Goal: Information Seeking & Learning: Learn about a topic

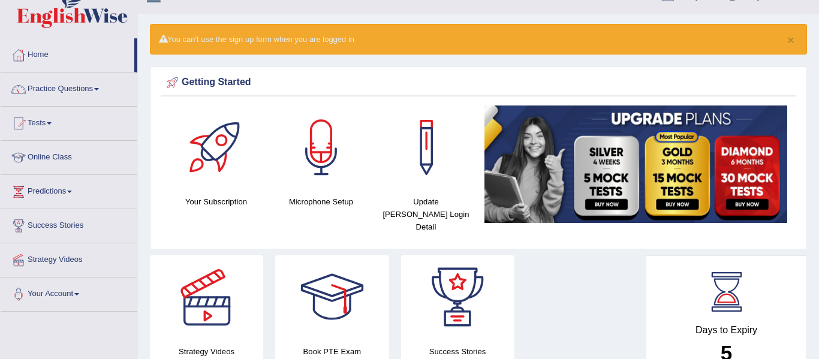
scroll to position [24, 0]
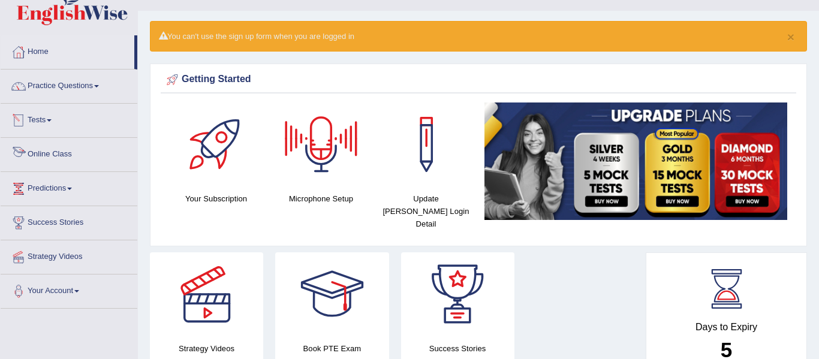
click at [65, 152] on link "Online Class" at bounding box center [69, 153] width 137 height 30
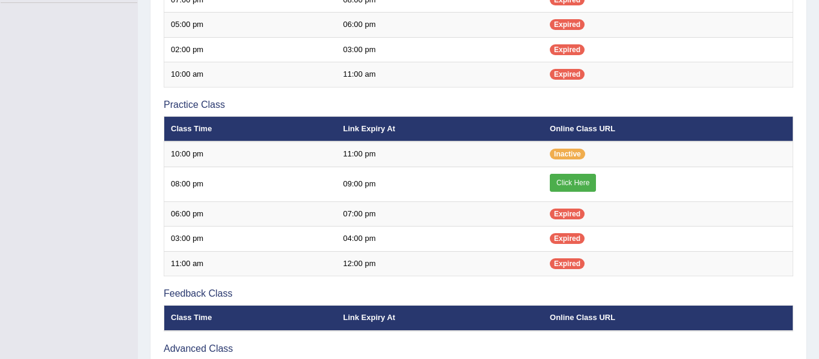
scroll to position [360, 0]
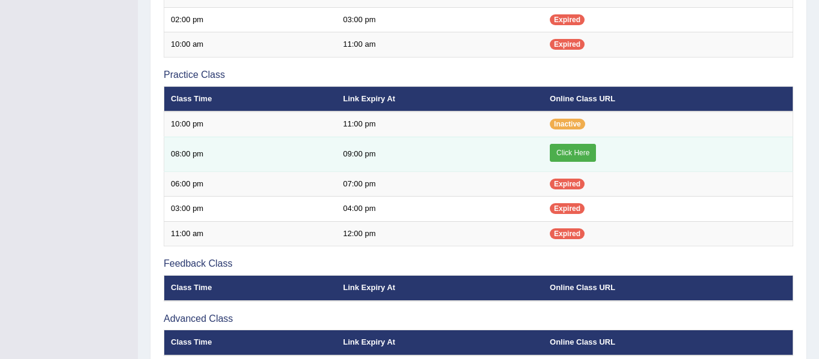
click at [576, 152] on link "Click Here" at bounding box center [573, 153] width 46 height 18
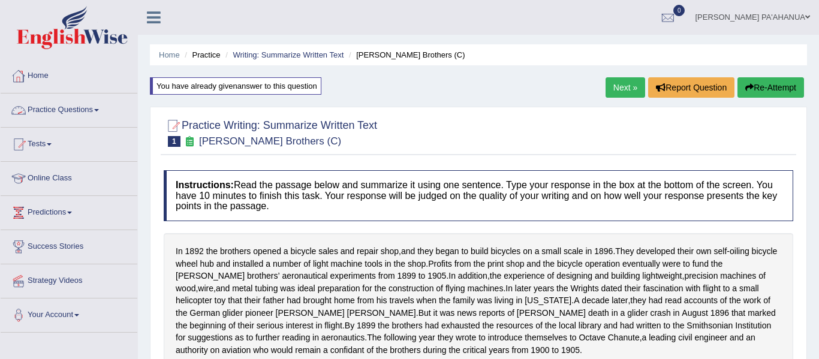
click at [46, 113] on link "Practice Questions" at bounding box center [69, 109] width 137 height 30
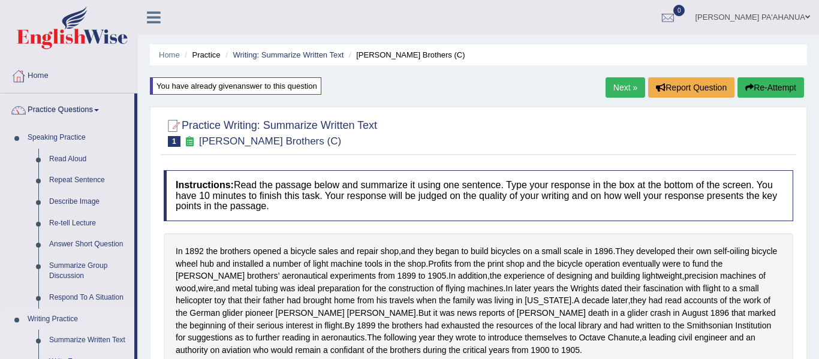
click at [105, 341] on link "Summarize Written Text" at bounding box center [89, 341] width 91 height 22
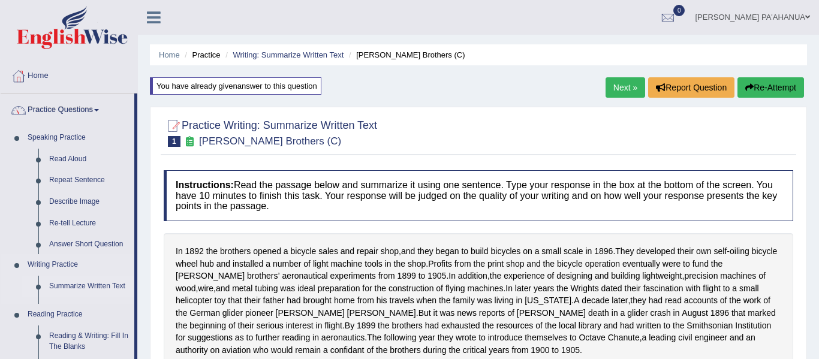
click at [105, 341] on li "Reading Practice Reading & Writing: Fill In The Blanks Choose Multiple Answers …" at bounding box center [68, 357] width 134 height 106
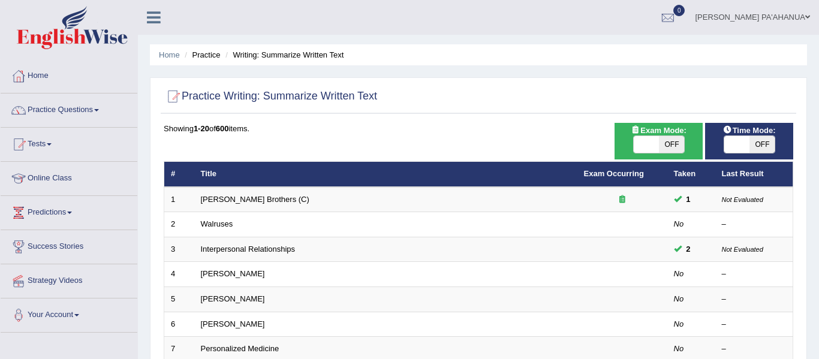
click at [82, 109] on link "Practice Questions" at bounding box center [69, 109] width 137 height 30
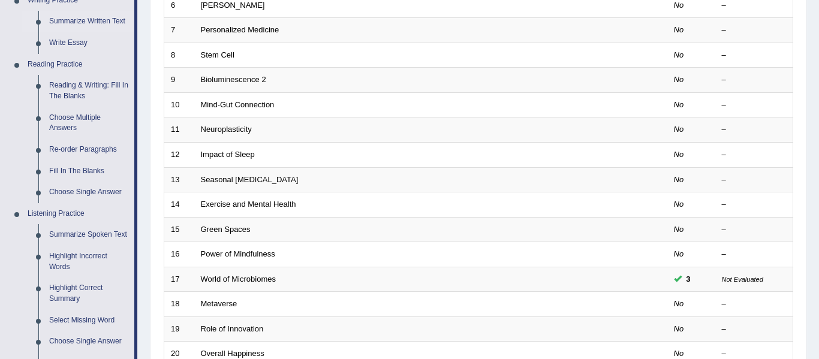
scroll to position [336, 0]
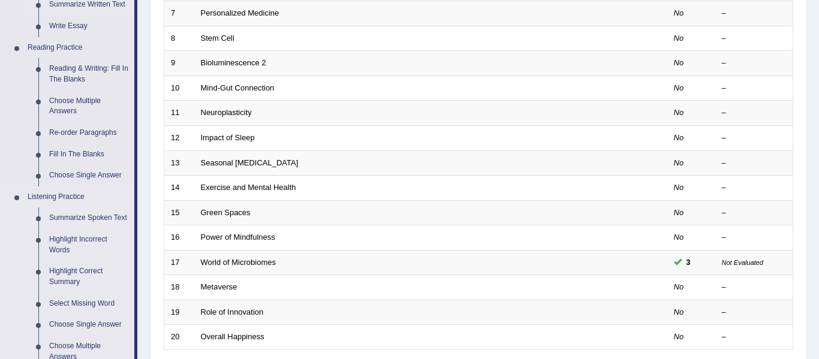
click at [82, 218] on link "Summarize Spoken Text" at bounding box center [89, 218] width 91 height 22
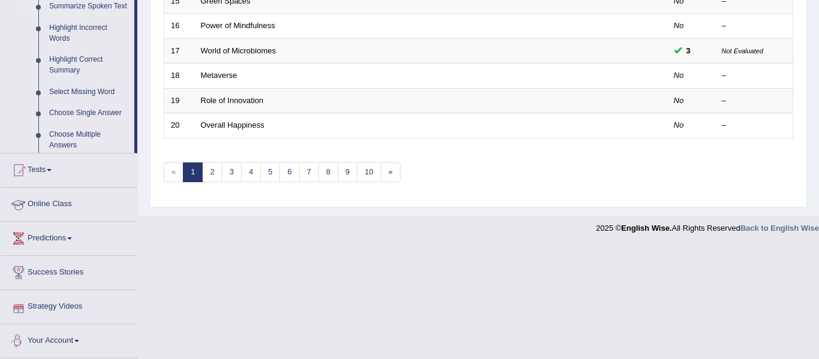
scroll to position [435, 0]
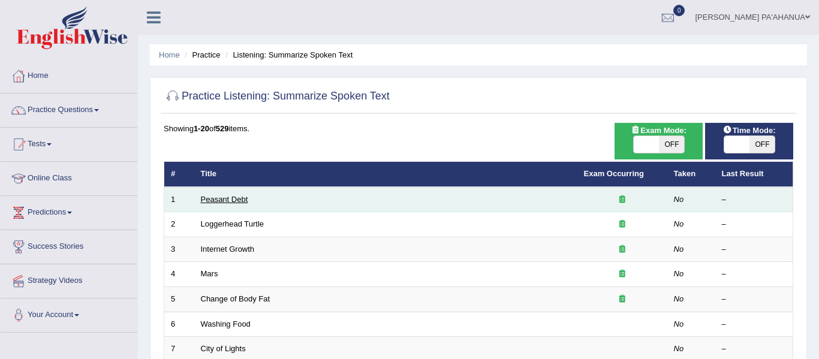
click at [236, 200] on link "Peasant Debt" at bounding box center [224, 199] width 47 height 9
click at [236, 201] on link "Peasant Debt" at bounding box center [224, 199] width 47 height 9
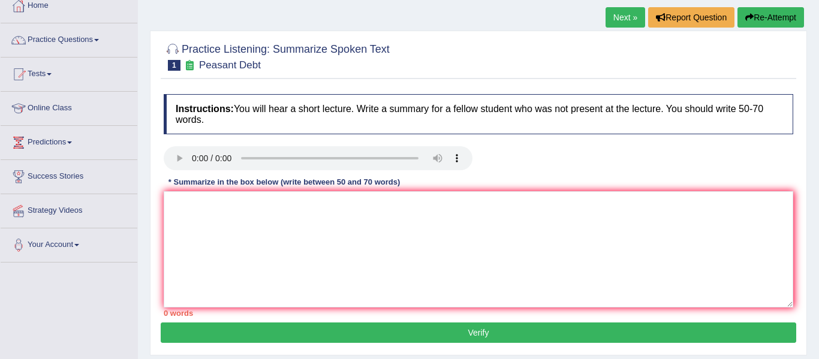
scroll to position [72, 0]
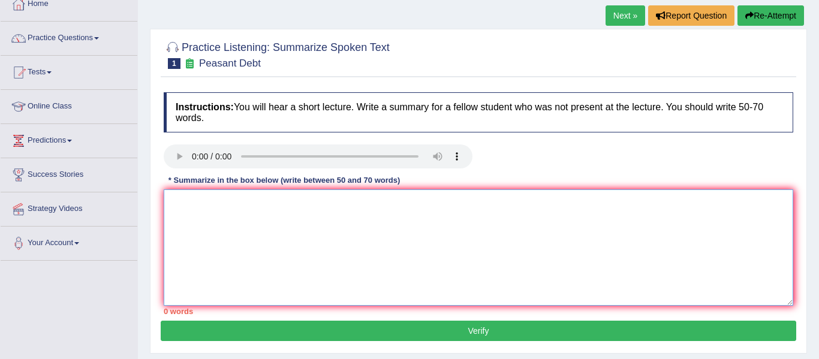
click at [179, 201] on textarea at bounding box center [479, 247] width 630 height 116
type textarea "t"
type textarea "1"
type textarea "t"
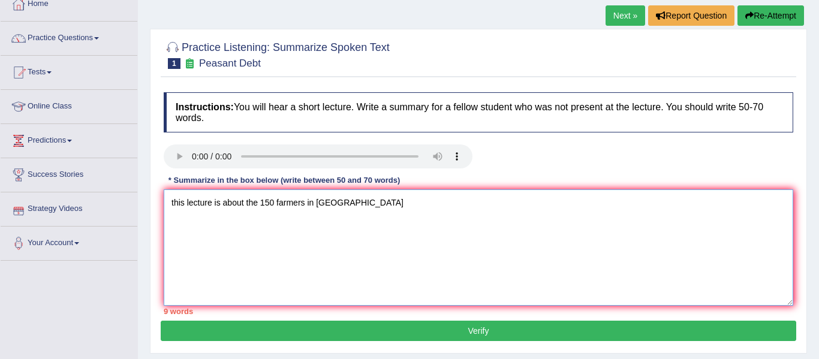
click at [174, 201] on textarea "this lecture is about the 150 farmers in india" at bounding box center [479, 247] width 630 height 116
click at [341, 203] on textarea "This lecture is about the 150 farmers in india" at bounding box center [479, 247] width 630 height 116
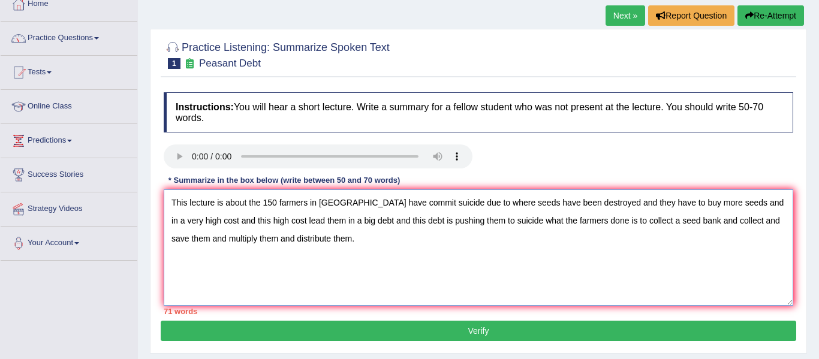
type textarea "This lecture is about the 150 farmers in india have commit suicide due to where…"
click at [473, 332] on button "Verify" at bounding box center [479, 331] width 636 height 20
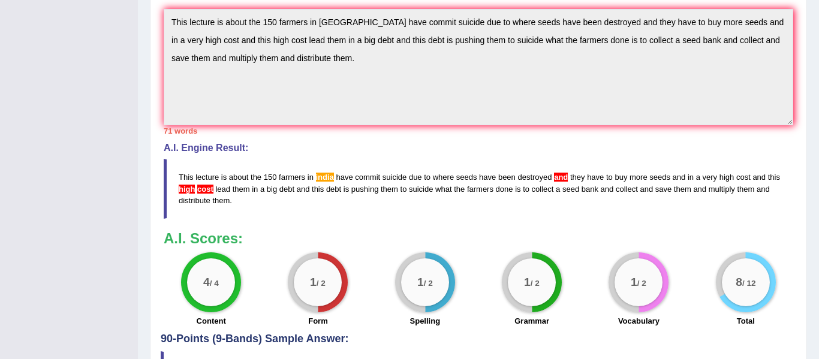
scroll to position [447, 0]
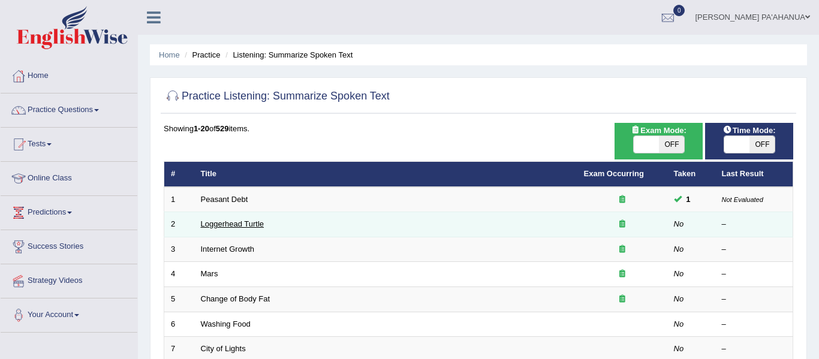
click at [244, 226] on link "Loggerhead Turtle" at bounding box center [233, 223] width 64 height 9
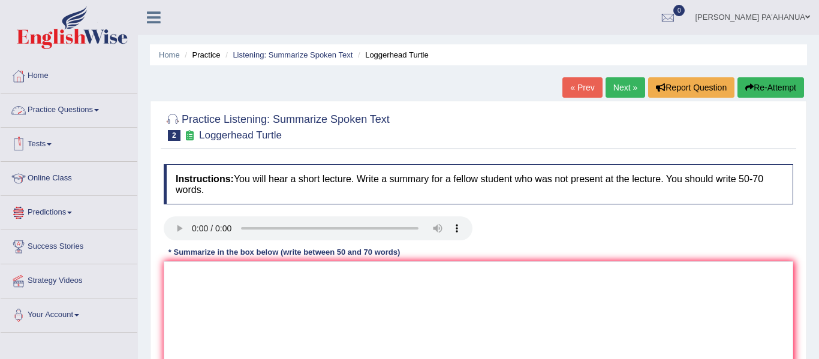
click at [80, 107] on link "Practice Questions" at bounding box center [69, 109] width 137 height 30
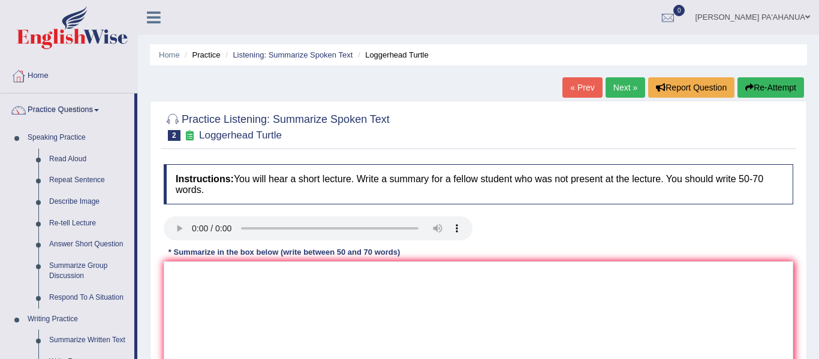
click at [142, 204] on div "Home Practice Listening: Summarize Spoken Text Loggerhead Turtle « Prev Next » …" at bounding box center [478, 300] width 681 height 600
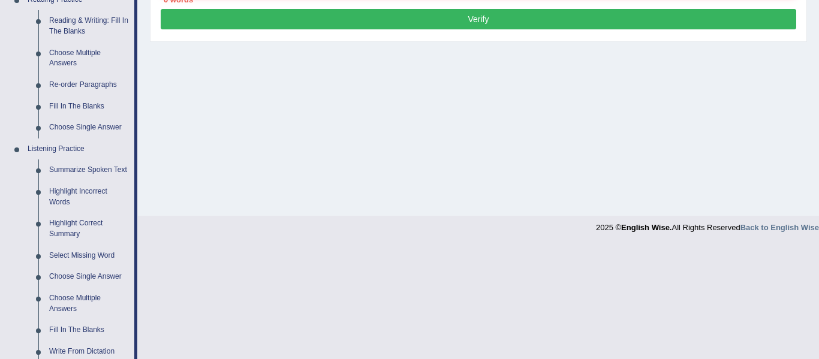
scroll to position [408, 0]
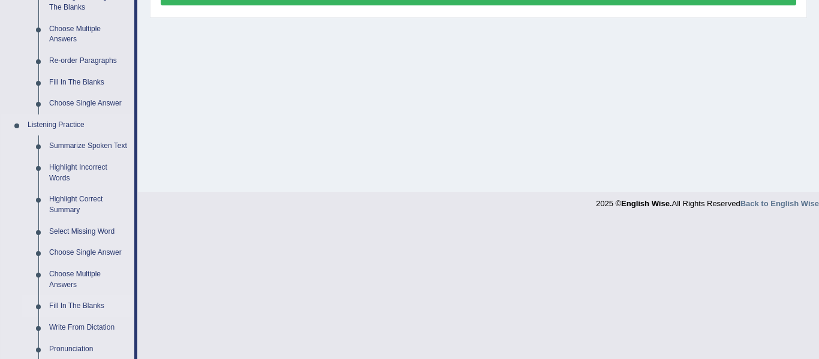
click at [76, 306] on link "Fill In The Blanks" at bounding box center [89, 307] width 91 height 22
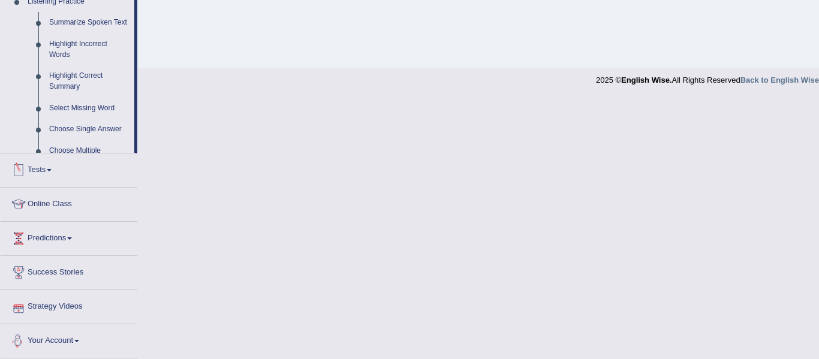
scroll to position [489, 0]
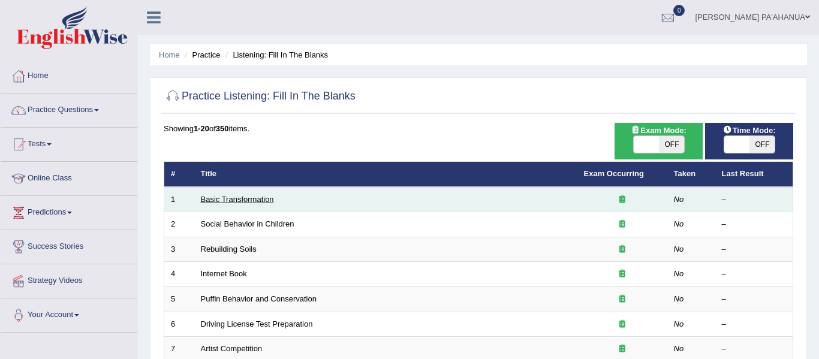
click at [254, 198] on link "Basic Transformation" at bounding box center [237, 199] width 73 height 9
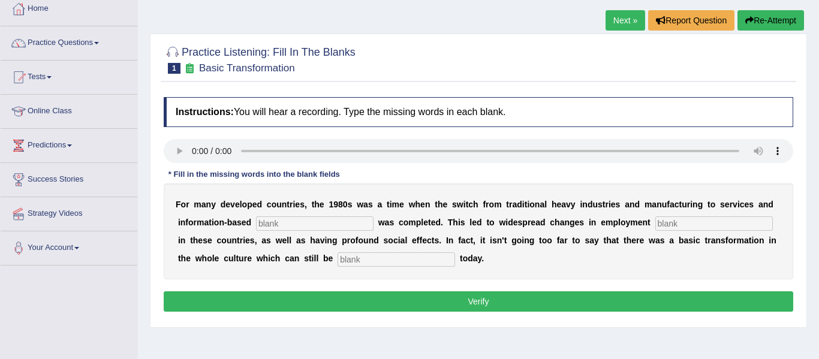
scroll to position [72, 0]
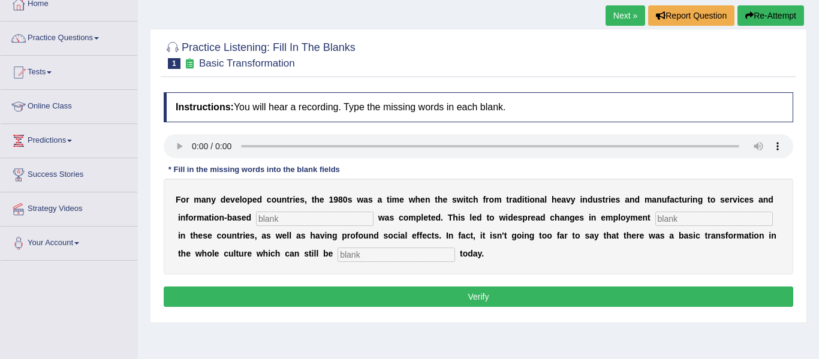
click at [318, 222] on input "text" at bounding box center [315, 219] width 118 height 14
type input "enrterprise"
click at [338, 256] on input "text" at bounding box center [397, 255] width 118 height 14
type input "observe"
click at [658, 220] on input "text" at bounding box center [714, 219] width 118 height 14
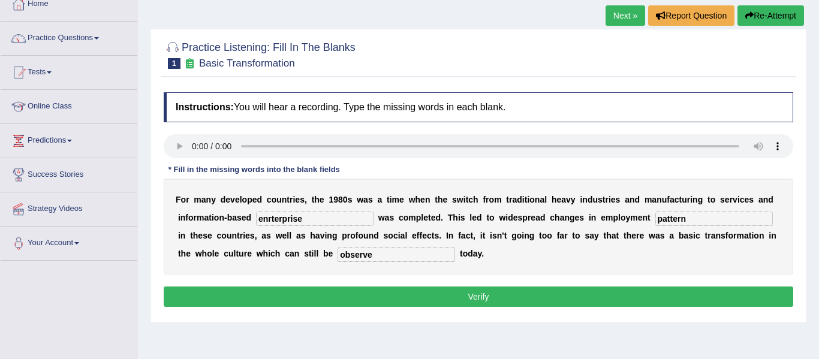
type input "pattern"
click at [267, 221] on input "enrterprise" at bounding box center [315, 219] width 118 height 14
type input "enterprise"
click at [462, 300] on button "Verify" at bounding box center [479, 297] width 630 height 20
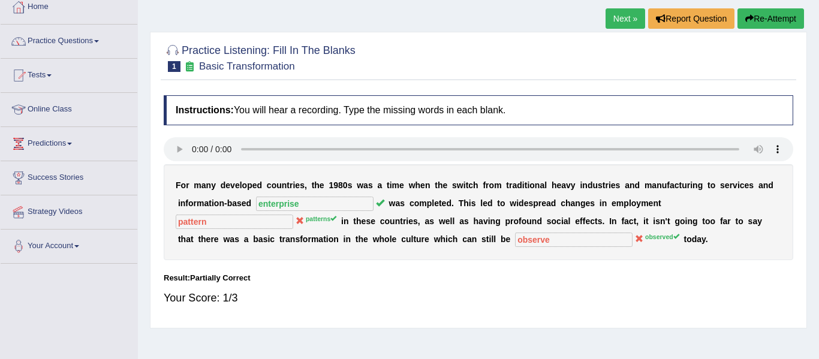
scroll to position [48, 0]
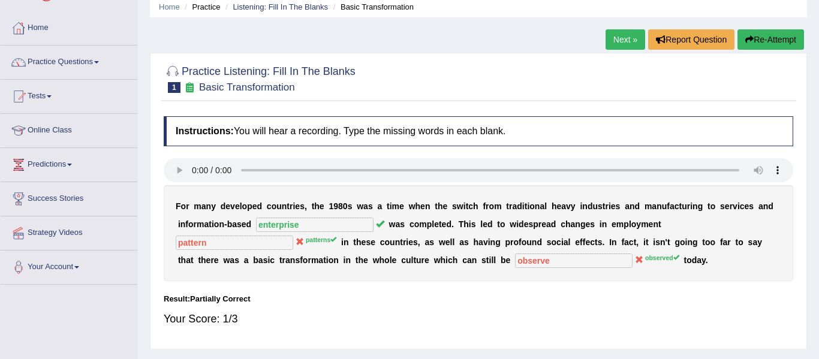
click at [82, 60] on link "Practice Questions" at bounding box center [69, 61] width 137 height 30
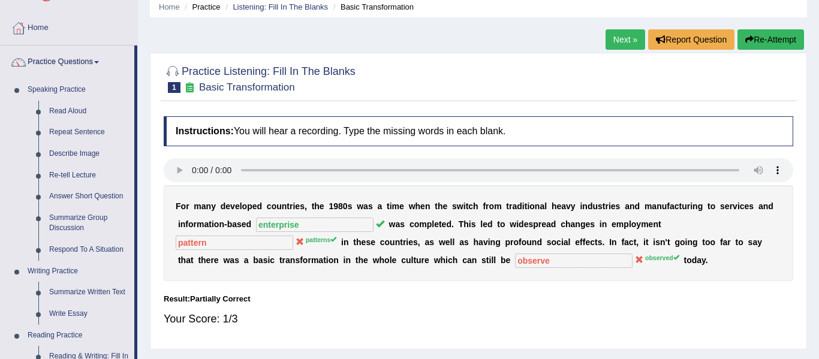
click at [143, 229] on div "Home Practice Listening: Fill In The Blanks Basic Transformation Next » Report …" at bounding box center [478, 252] width 681 height 600
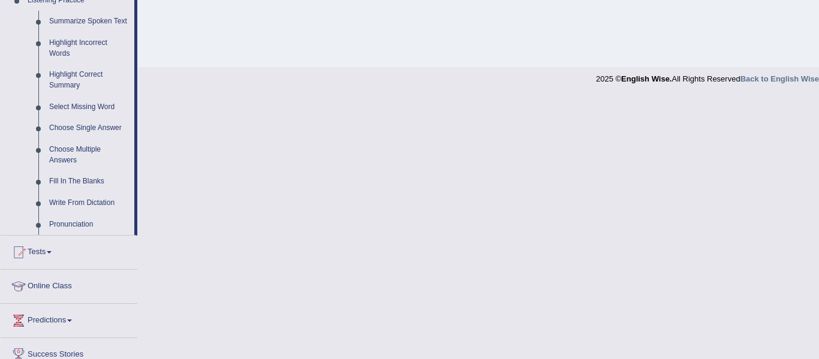
scroll to position [552, 0]
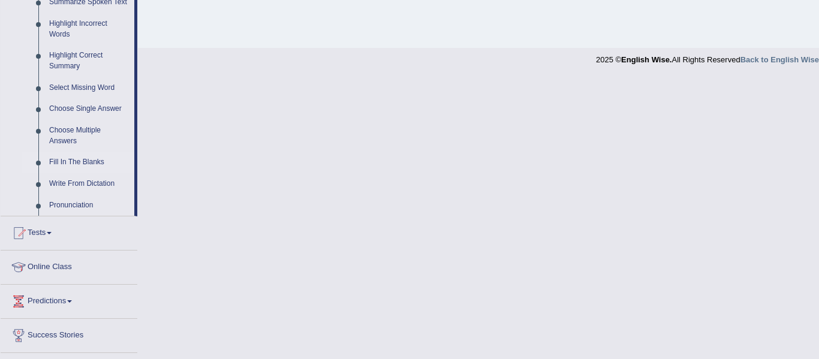
click at [73, 163] on link "Fill In The Blanks" at bounding box center [89, 163] width 91 height 22
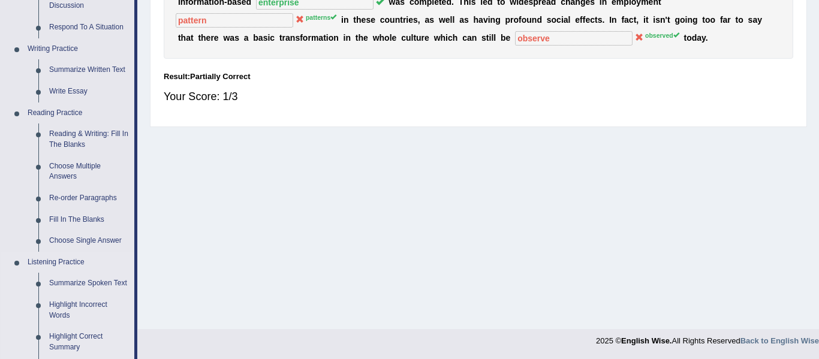
scroll to position [559, 0]
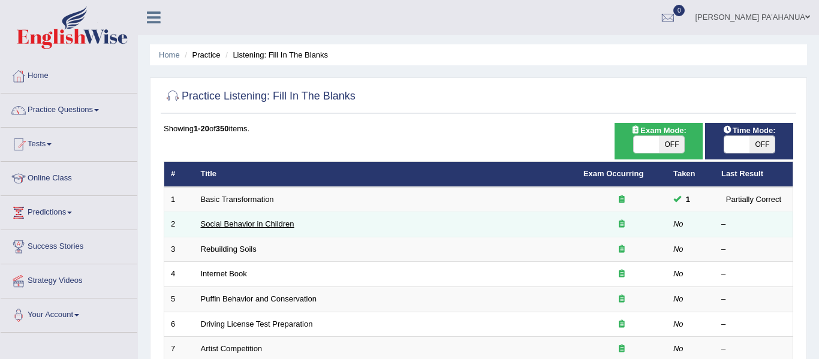
click at [243, 225] on link "Social Behavior in Children" at bounding box center [248, 223] width 94 height 9
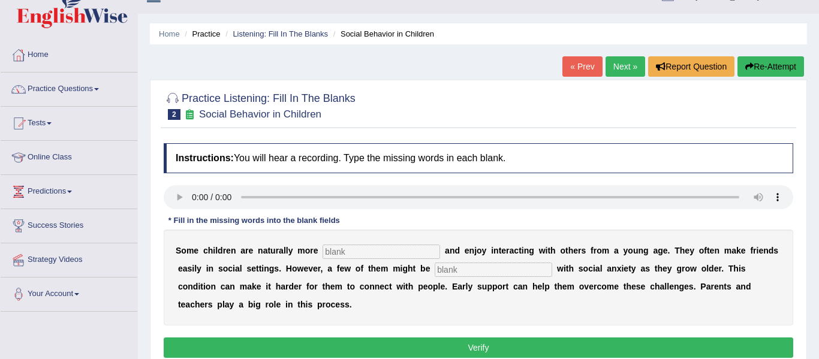
scroll to position [24, 0]
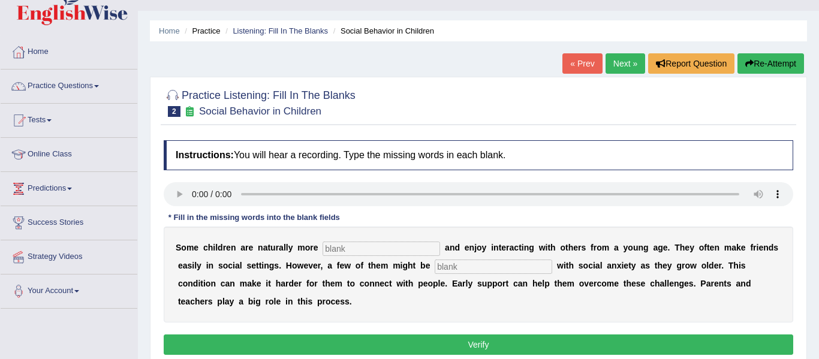
click at [376, 251] on input "text" at bounding box center [382, 249] width 118 height 14
type input "sociable"
click at [435, 270] on input "text" at bounding box center [494, 267] width 118 height 14
type input "diagnosed"
click at [481, 344] on button "Verify" at bounding box center [479, 345] width 630 height 20
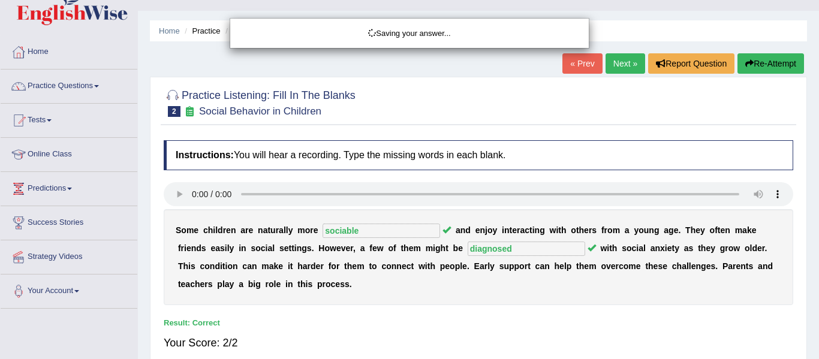
click at [481, 345] on div "Saving your answer..." at bounding box center [409, 179] width 819 height 359
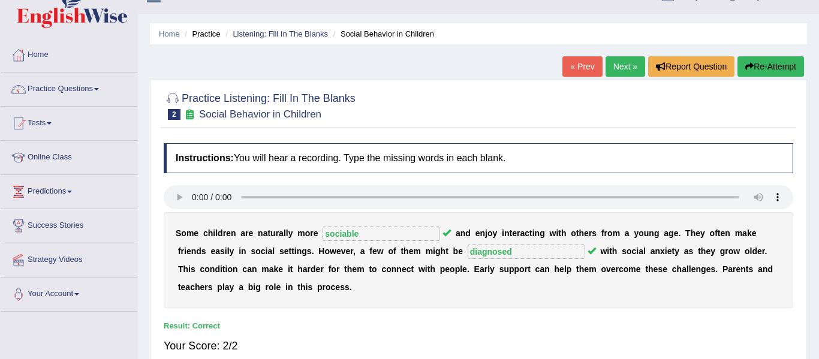
scroll to position [0, 0]
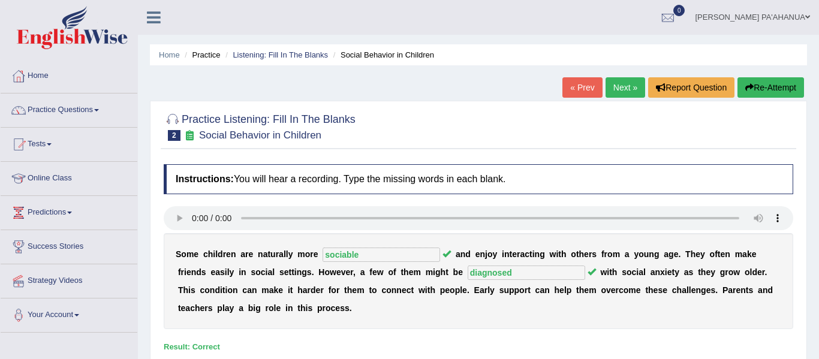
click at [670, 118] on div at bounding box center [479, 126] width 630 height 37
click at [170, 55] on link "Home" at bounding box center [169, 54] width 21 height 9
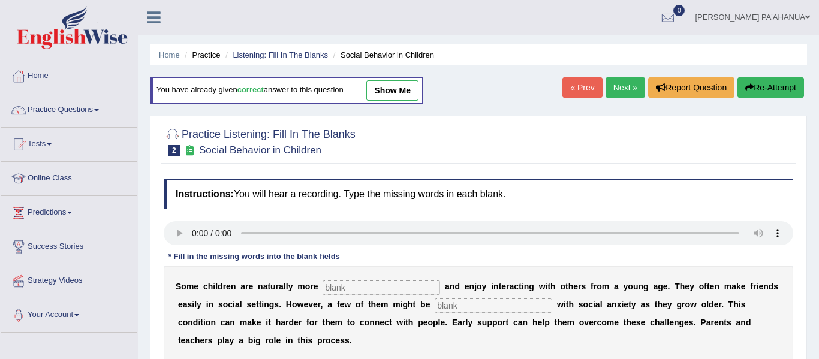
click at [383, 91] on link "show me" at bounding box center [392, 90] width 52 height 20
type input "sociable"
type input "diagnosed"
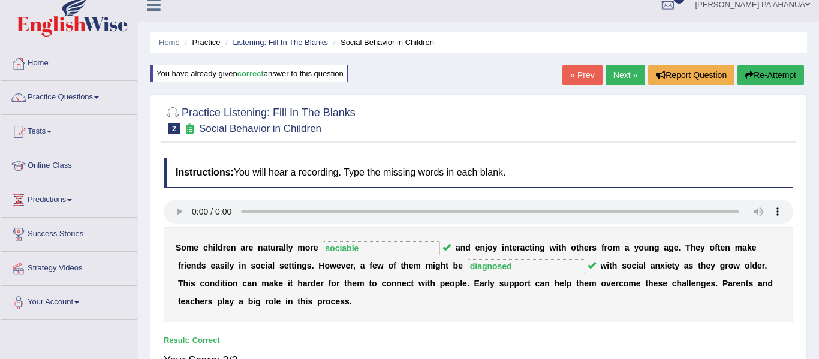
scroll to position [7, 0]
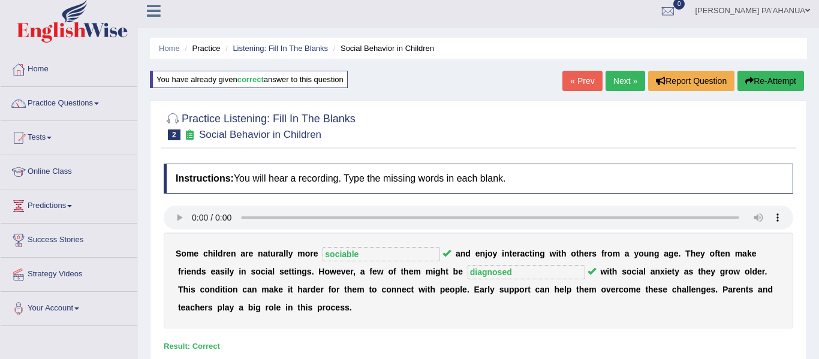
click at [724, 142] on div at bounding box center [479, 125] width 630 height 37
click at [77, 103] on link "Practice Questions" at bounding box center [69, 102] width 137 height 30
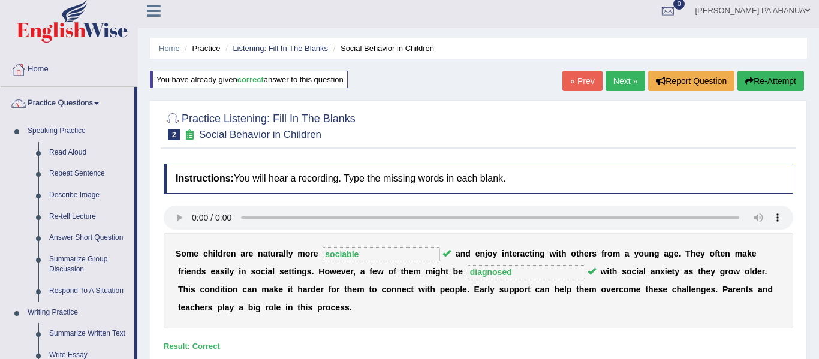
click at [150, 245] on div "Practice Listening: Fill In The Blanks 2 Social Behavior in Children Instructio…" at bounding box center [478, 248] width 657 height 297
click at [145, 243] on div "Home Practice Listening: Fill In The Blanks Social Behavior in Children You hav…" at bounding box center [478, 293] width 681 height 600
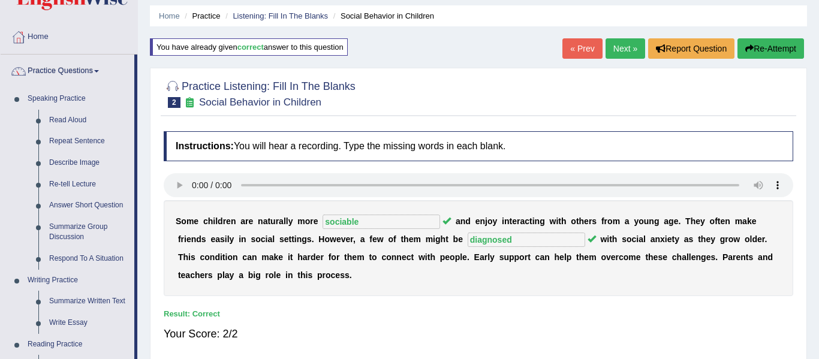
scroll to position [15, 0]
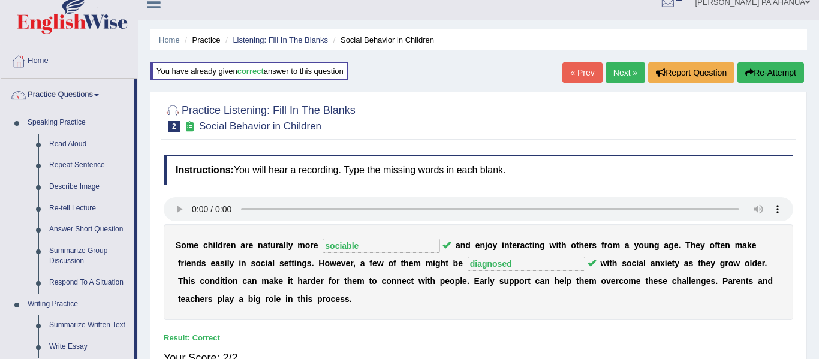
click at [175, 112] on div at bounding box center [173, 111] width 18 height 18
click at [266, 108] on h2 "Practice Listening: Fill In The Blanks 2 Social Behavior in Children" at bounding box center [260, 117] width 192 height 30
click at [190, 127] on icon at bounding box center [189, 126] width 13 height 10
click at [37, 59] on link "Home" at bounding box center [69, 59] width 137 height 30
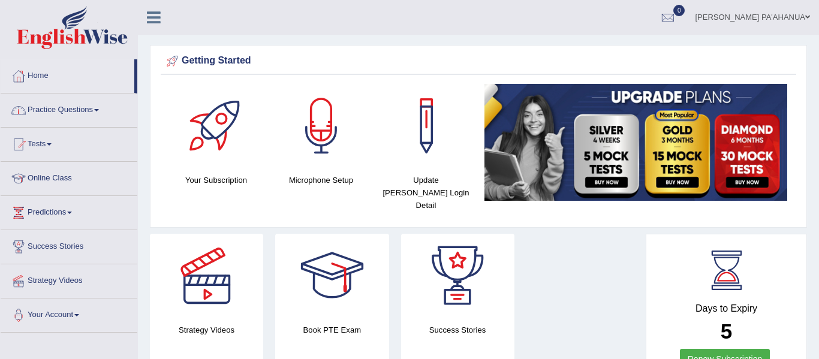
click at [82, 110] on link "Practice Questions" at bounding box center [69, 109] width 137 height 30
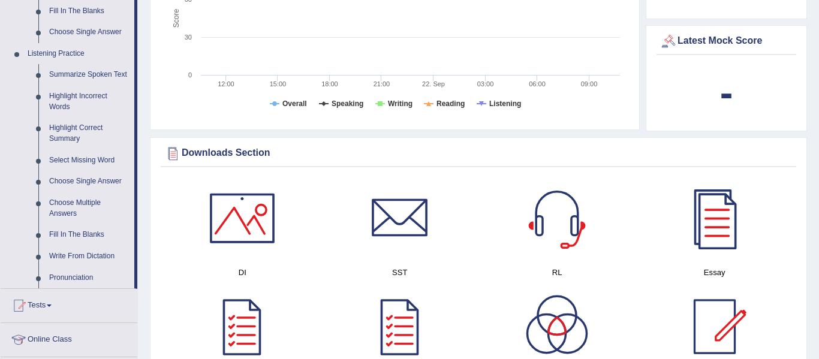
scroll to position [480, 0]
click at [79, 232] on link "Fill In The Blanks" at bounding box center [89, 235] width 91 height 22
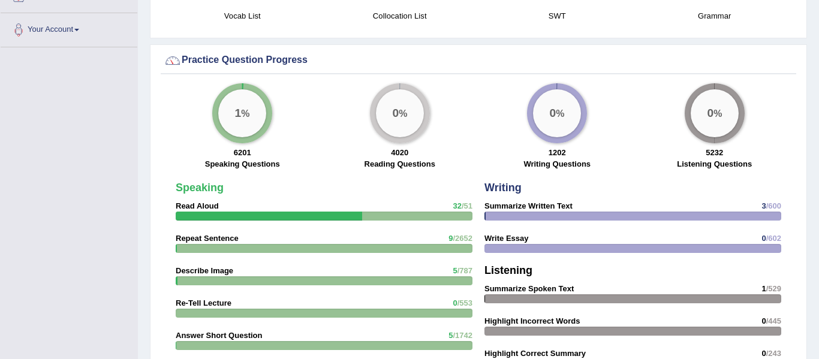
scroll to position [735, 0]
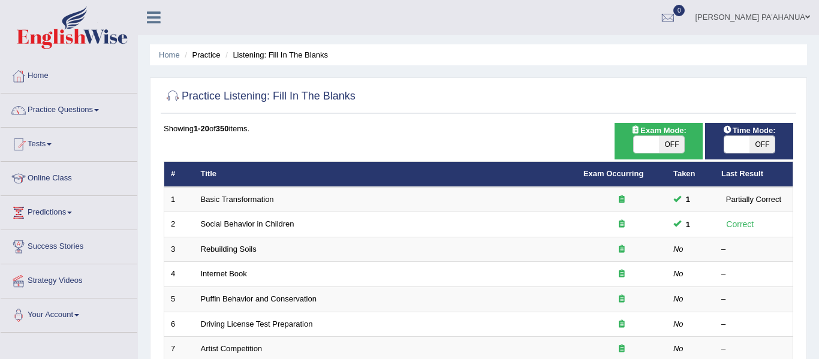
click at [769, 141] on span "OFF" at bounding box center [762, 144] width 25 height 17
checkbox input "true"
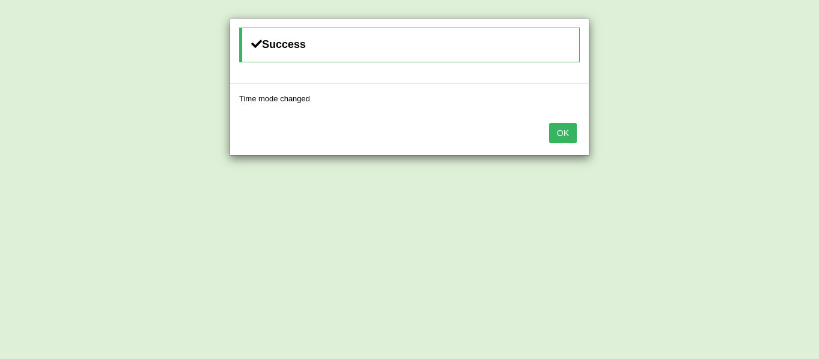
click at [563, 133] on button "OK" at bounding box center [563, 133] width 28 height 20
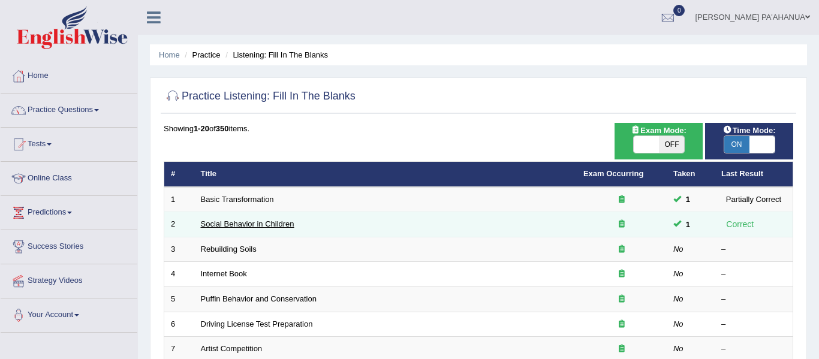
click at [282, 225] on link "Social Behavior in Children" at bounding box center [248, 223] width 94 height 9
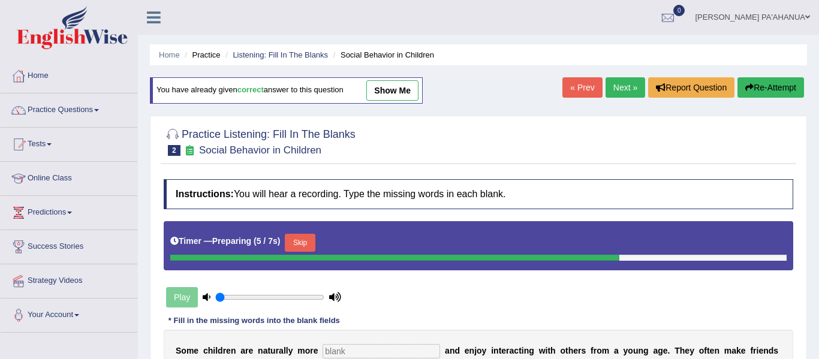
scroll to position [24, 0]
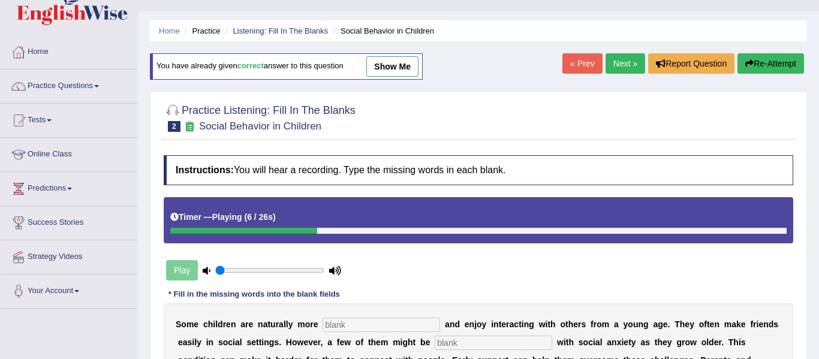
click at [387, 69] on link "show me" at bounding box center [392, 66] width 52 height 20
type input "sociable"
type input "diagnosed"
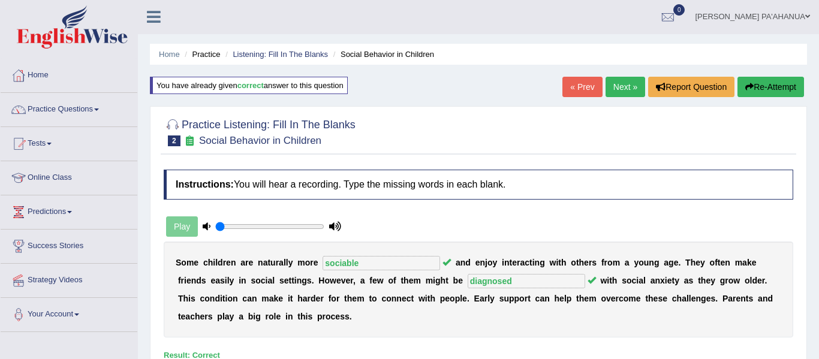
scroll to position [0, 0]
click at [218, 54] on li "Practice" at bounding box center [201, 54] width 38 height 11
click at [62, 110] on link "Practice Questions" at bounding box center [69, 109] width 137 height 30
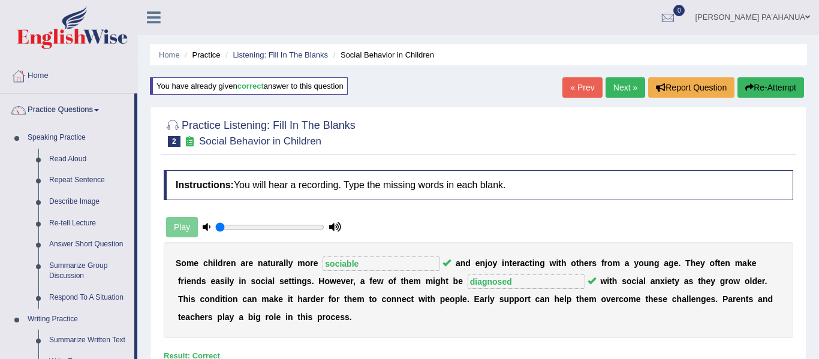
click at [158, 268] on div "Practice Listening: Fill In The Blanks 2 Social Behavior in Children Instructio…" at bounding box center [478, 257] width 657 height 300
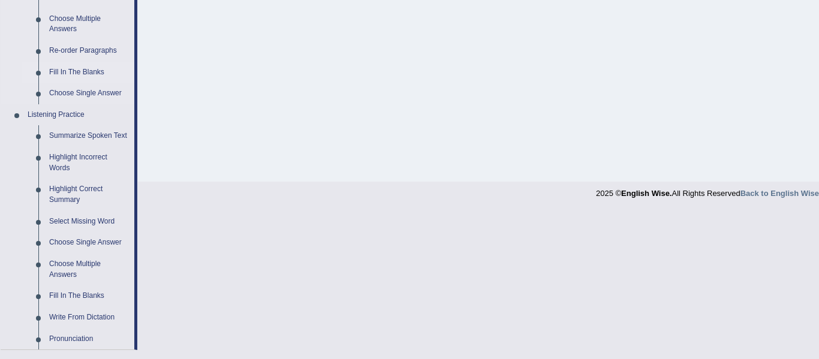
scroll to position [432, 0]
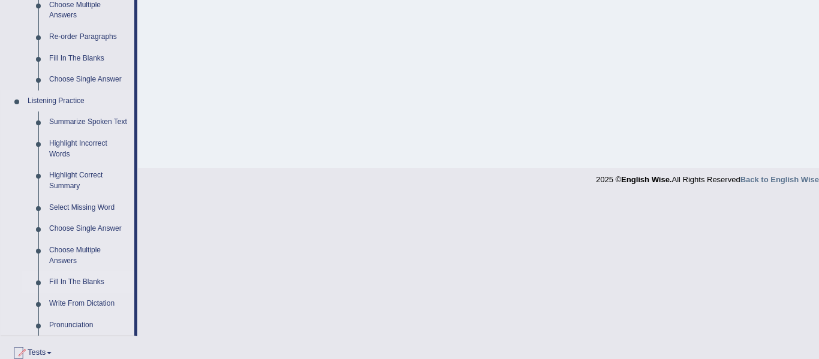
click at [92, 282] on link "Fill In The Blanks" at bounding box center [89, 283] width 91 height 22
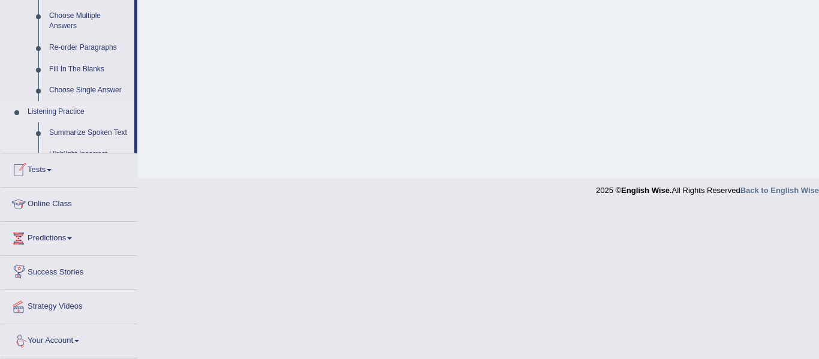
scroll to position [579, 0]
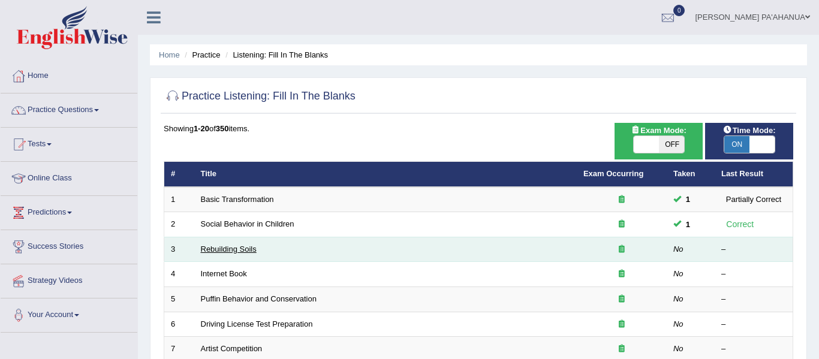
click at [231, 249] on link "Rebuilding Soils" at bounding box center [229, 249] width 56 height 9
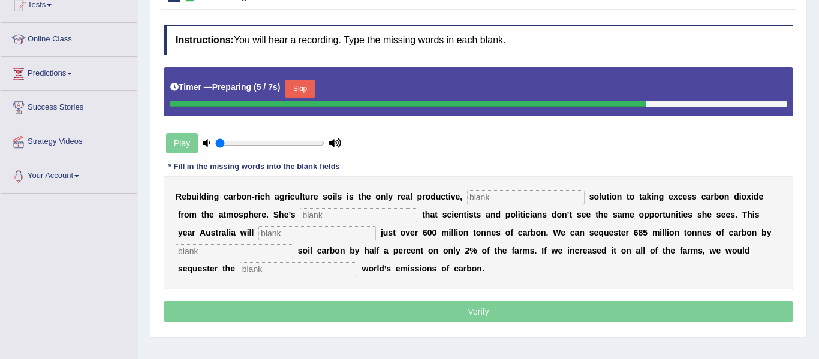
scroll to position [144, 0]
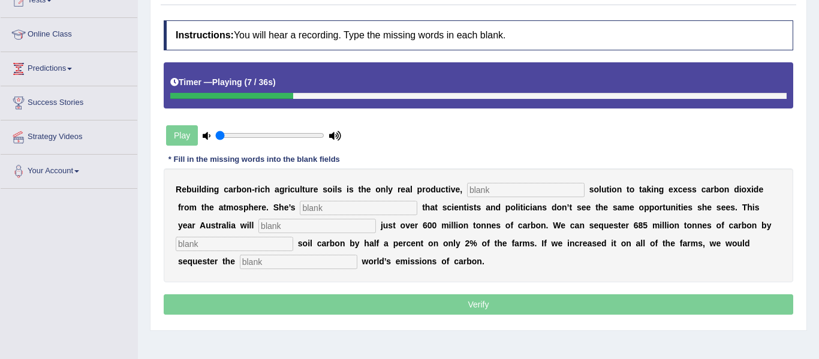
click at [219, 136] on input "range" at bounding box center [269, 136] width 109 height 10
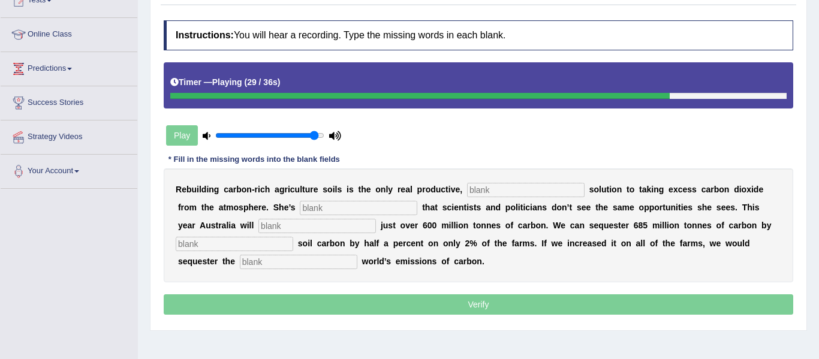
type input "1"
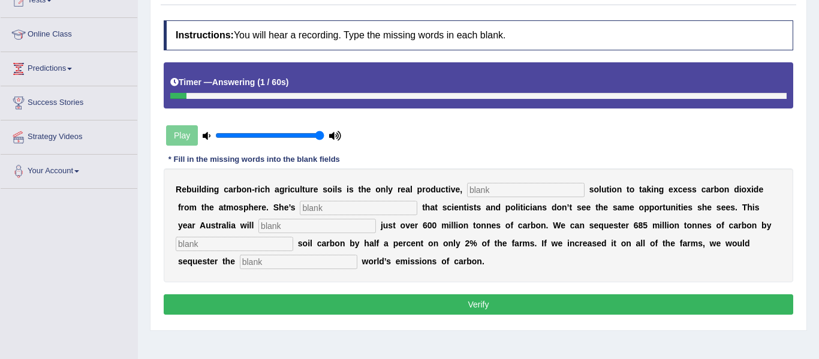
click at [174, 98] on div at bounding box center [178, 96] width 16 height 6
click at [174, 98] on div at bounding box center [183, 96] width 27 height 6
click at [173, 97] on div at bounding box center [229, 96] width 119 height 6
click at [814, 18] on html "Toggle navigation Home Practice Questions Speaking Practice Read Aloud Repeat S…" at bounding box center [409, 35] width 819 height 359
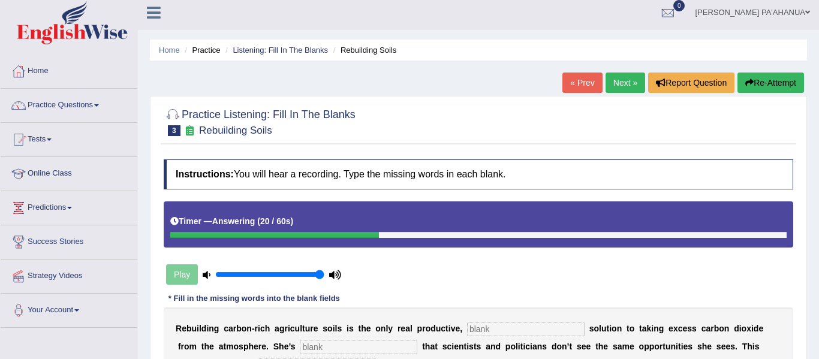
scroll to position [0, 0]
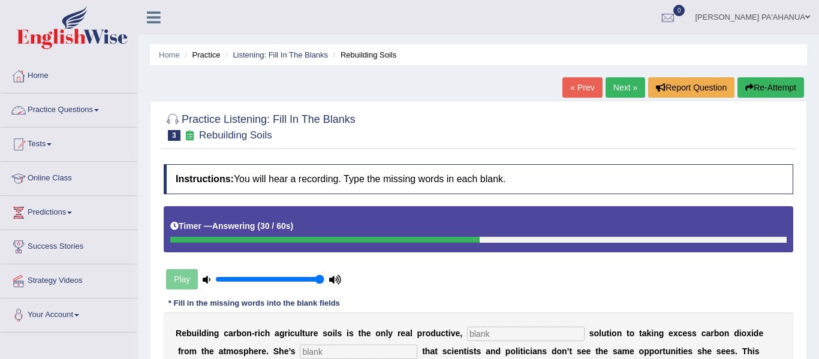
click at [64, 111] on link "Practice Questions" at bounding box center [69, 109] width 137 height 30
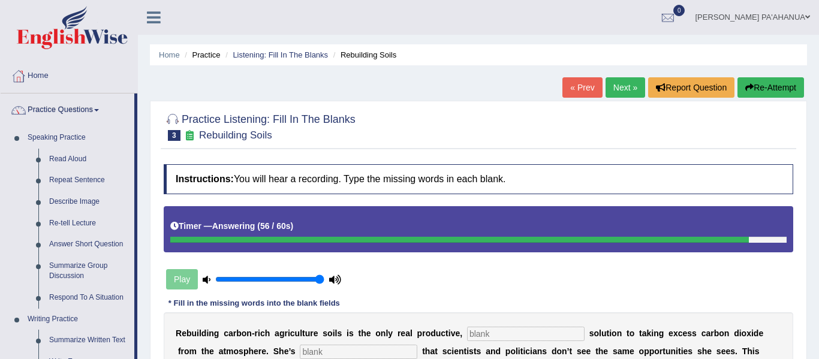
click at [146, 246] on div "Home Practice Listening: Fill In The Blanks Rebuilding Soils « Prev Next » Repo…" at bounding box center [478, 300] width 681 height 600
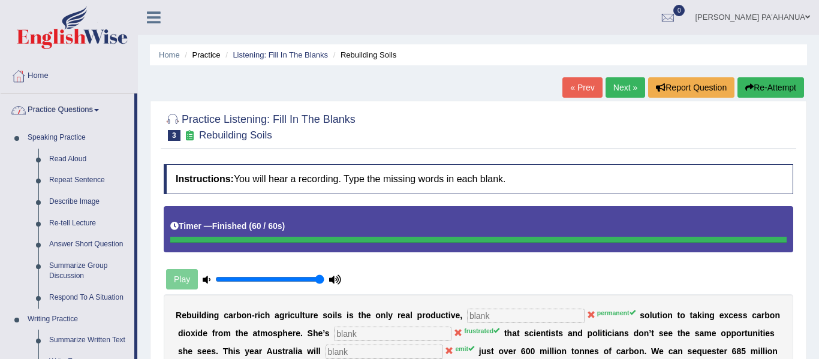
click at [87, 108] on link "Practice Questions" at bounding box center [68, 109] width 134 height 30
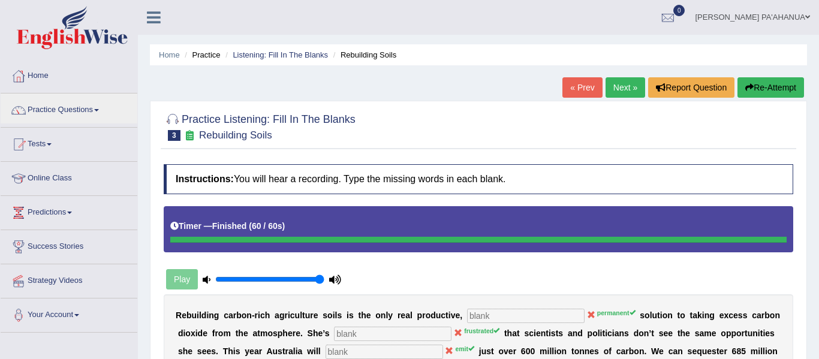
click at [40, 79] on link "Home" at bounding box center [69, 74] width 137 height 30
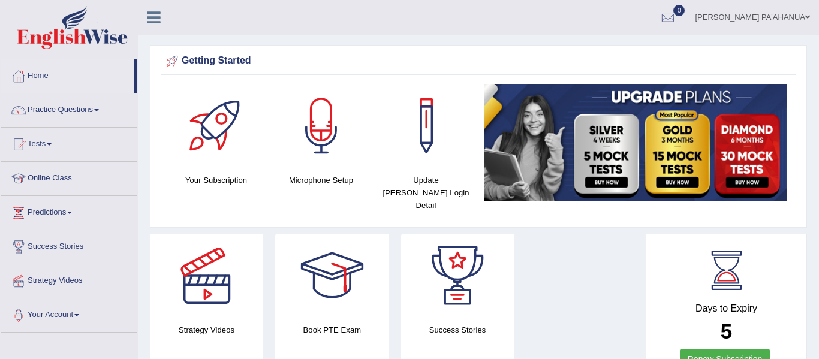
click at [85, 110] on link "Practice Questions" at bounding box center [69, 109] width 137 height 30
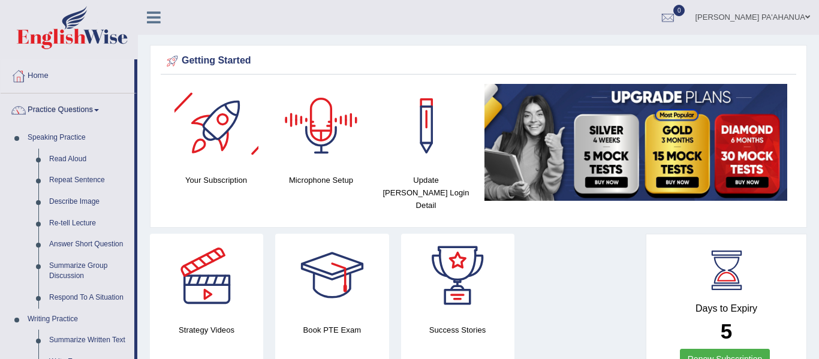
click at [287, 126] on div at bounding box center [321, 126] width 84 height 84
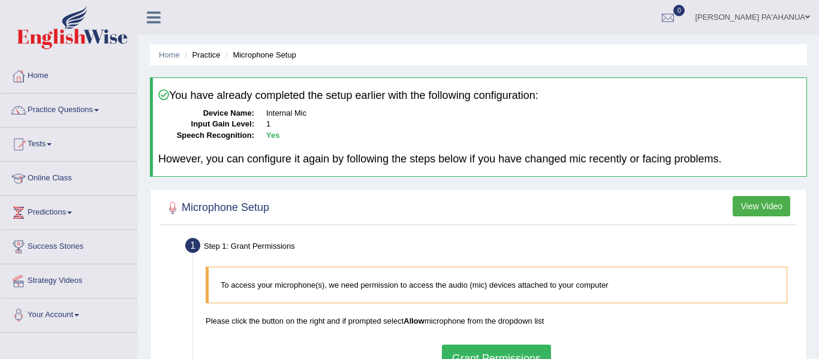
click at [56, 177] on link "Online Class" at bounding box center [69, 177] width 137 height 30
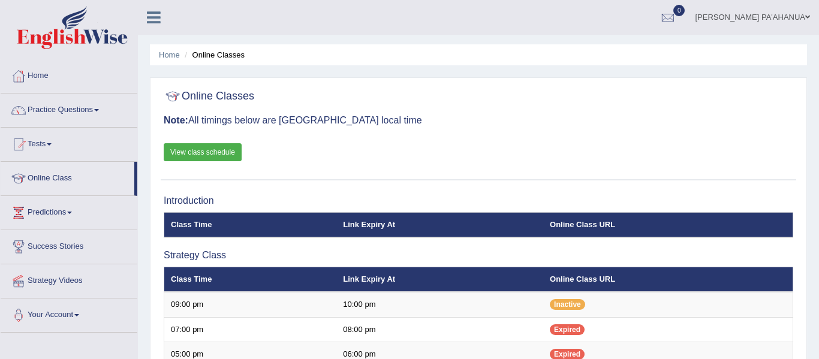
click at [56, 177] on link "Online Class" at bounding box center [68, 177] width 134 height 30
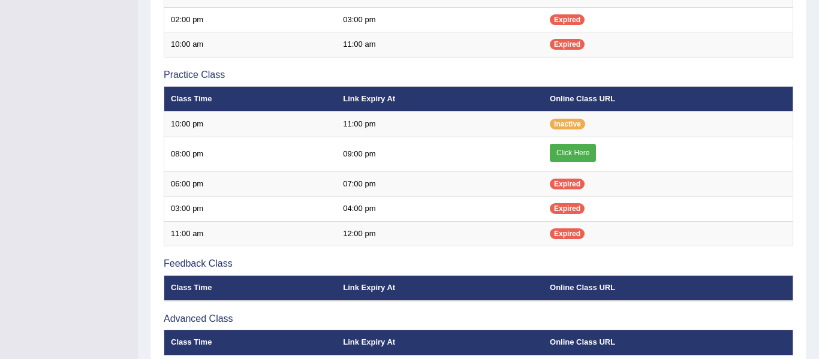
scroll to position [360, 0]
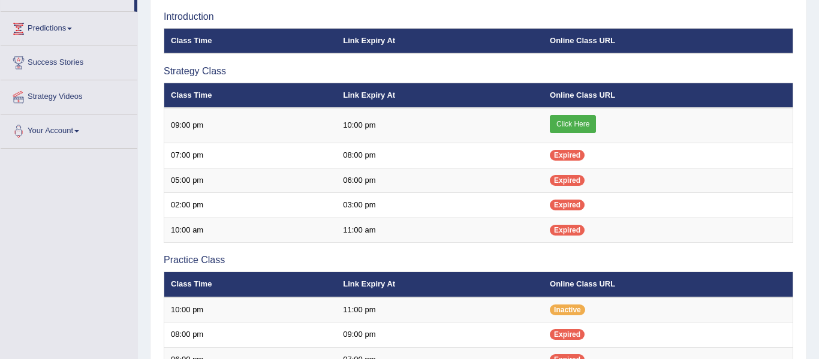
scroll to position [177, 0]
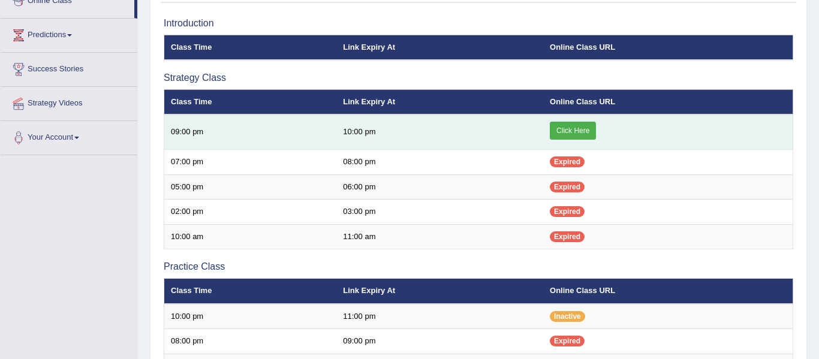
click at [579, 133] on link "Click Here" at bounding box center [573, 131] width 46 height 18
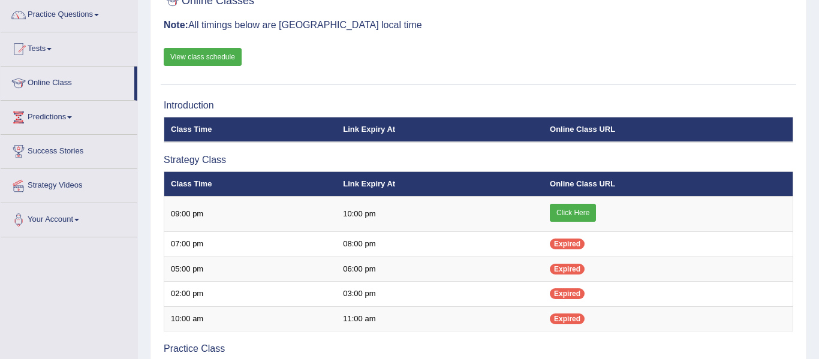
scroll to position [96, 0]
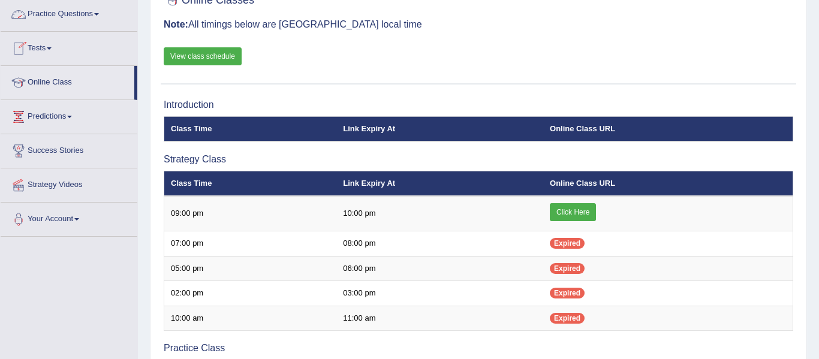
click at [85, 15] on link "Practice Questions" at bounding box center [69, 13] width 137 height 30
click at [56, 14] on link "Practice Questions" at bounding box center [69, 13] width 137 height 30
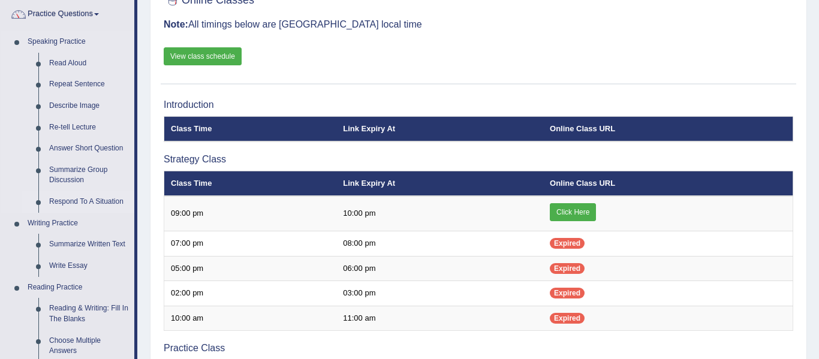
click at [109, 203] on link "Respond To A Situation" at bounding box center [89, 202] width 91 height 22
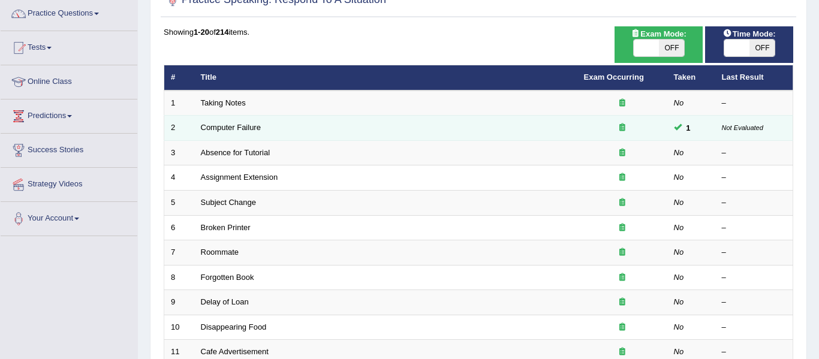
scroll to position [96, 0]
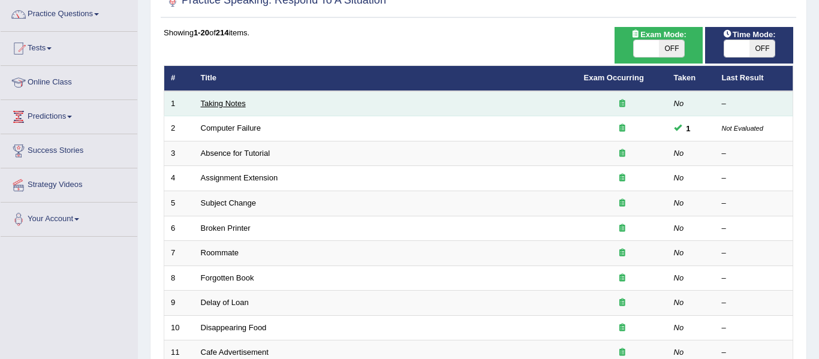
click at [226, 103] on link "Taking Notes" at bounding box center [223, 103] width 45 height 9
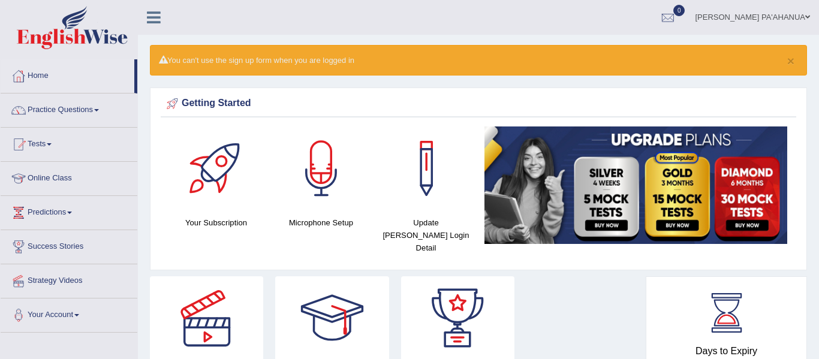
click at [61, 110] on link "Practice Questions" at bounding box center [69, 109] width 137 height 30
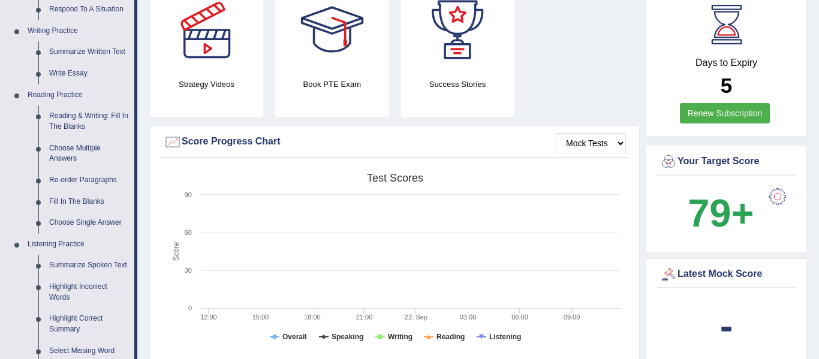
scroll to position [288, 0]
click at [86, 204] on link "Fill In The Blanks" at bounding box center [89, 203] width 91 height 22
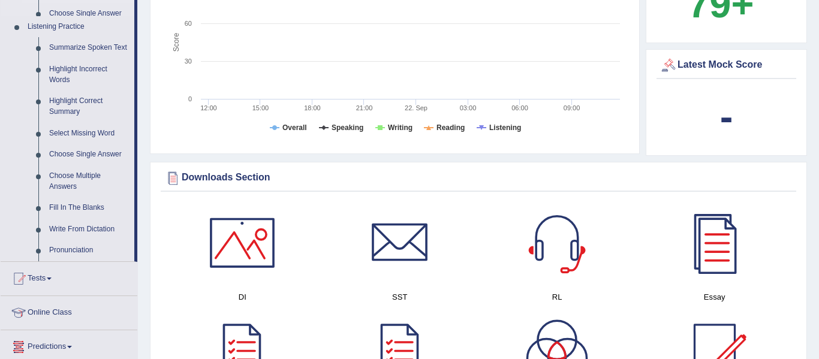
scroll to position [914, 0]
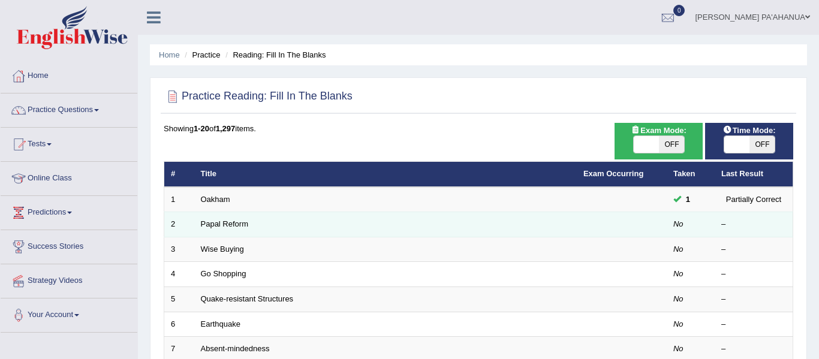
click at [230, 228] on td "Papal Reform" at bounding box center [385, 224] width 383 height 25
click at [232, 223] on link "Papal Reform" at bounding box center [224, 223] width 47 height 9
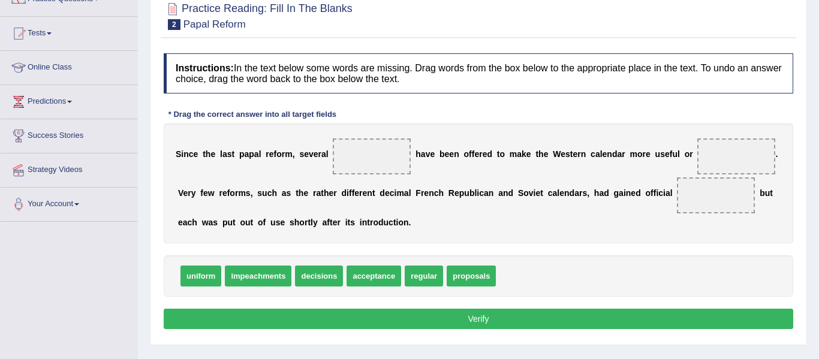
scroll to position [144, 0]
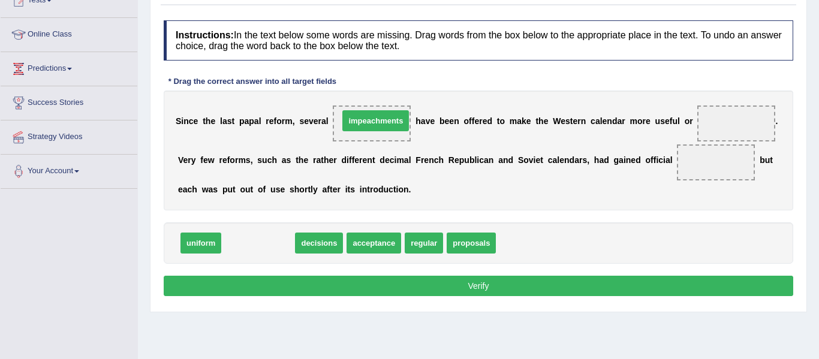
drag, startPoint x: 254, startPoint y: 243, endPoint x: 372, endPoint y: 121, distance: 169.6
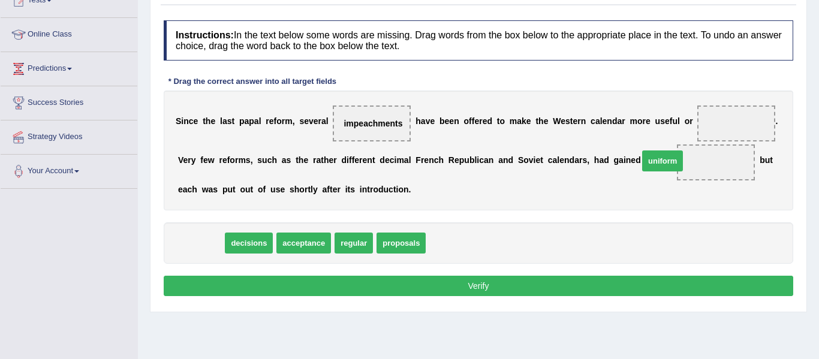
drag, startPoint x: 203, startPoint y: 245, endPoint x: 664, endPoint y: 163, distance: 468.4
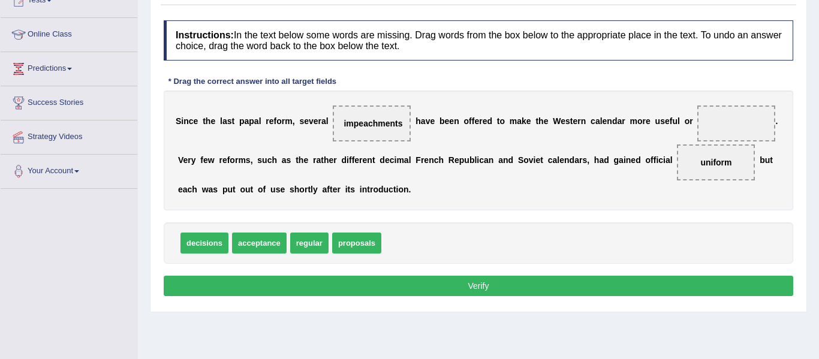
click at [700, 164] on span "uniform" at bounding box center [715, 163] width 31 height 10
click at [677, 168] on span "uniform" at bounding box center [716, 163] width 78 height 36
click at [700, 162] on span "uniform" at bounding box center [715, 163] width 31 height 10
drag, startPoint x: 346, startPoint y: 244, endPoint x: 600, endPoint y: 147, distance: 272.2
drag, startPoint x: 338, startPoint y: 243, endPoint x: 712, endPoint y: 108, distance: 397.8
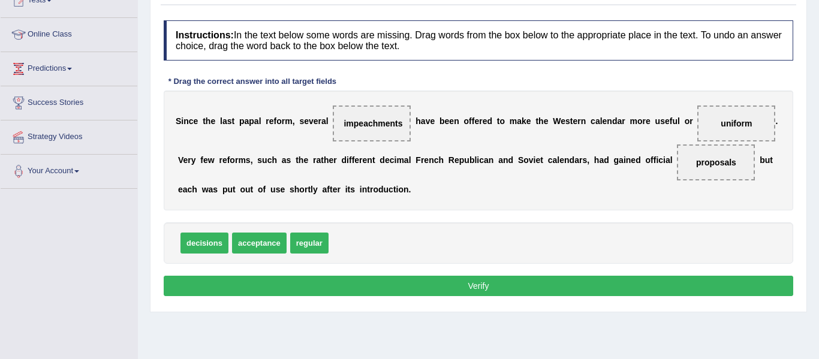
click at [471, 285] on button "Verify" at bounding box center [479, 286] width 630 height 20
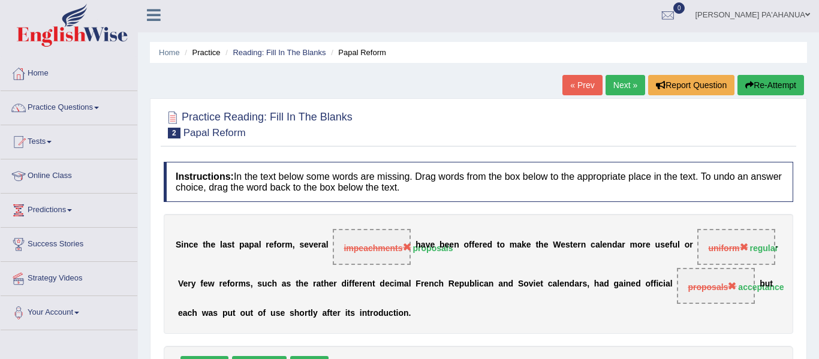
scroll to position [0, 0]
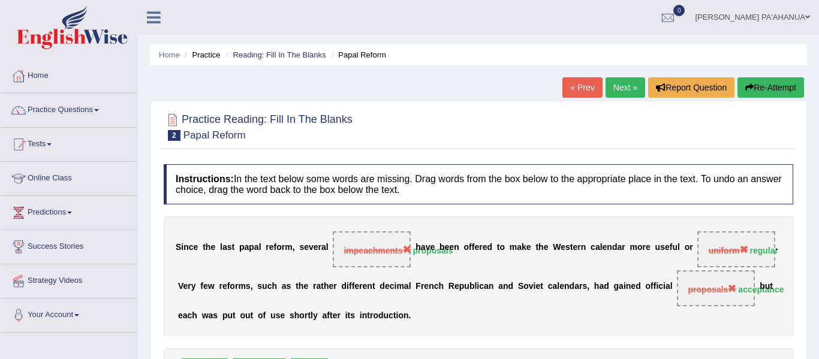
click at [760, 93] on button "Re-Attempt" at bounding box center [771, 87] width 67 height 20
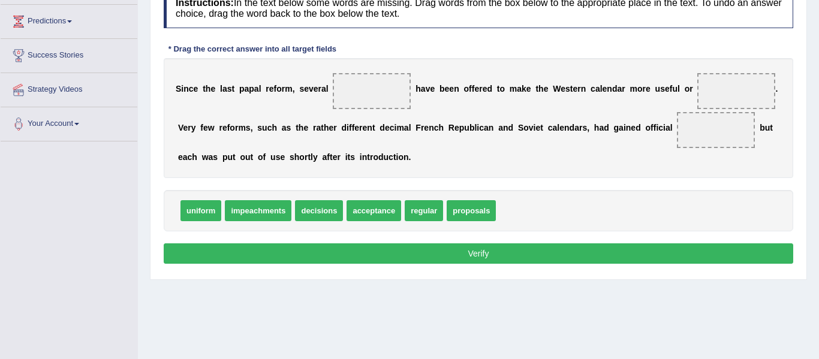
scroll to position [192, 0]
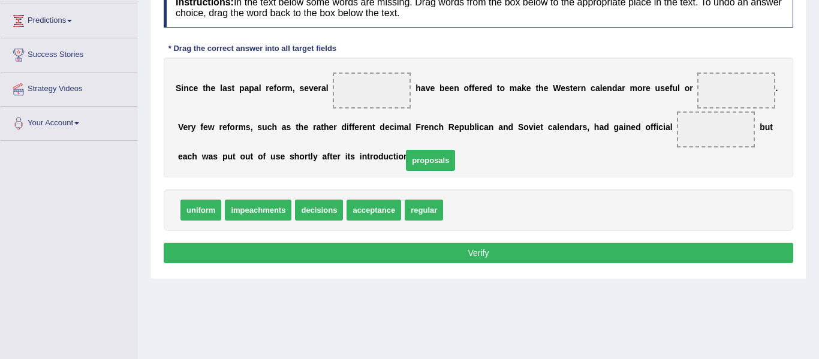
drag, startPoint x: 444, startPoint y: 212, endPoint x: 387, endPoint y: 144, distance: 88.5
click at [406, 150] on span "proposals" at bounding box center [430, 160] width 49 height 21
click at [447, 214] on span "proposals" at bounding box center [471, 210] width 49 height 21
drag, startPoint x: 453, startPoint y: 209, endPoint x: 416, endPoint y: 167, distance: 55.7
click at [416, 167] on span "proposals" at bounding box center [438, 171] width 49 height 21
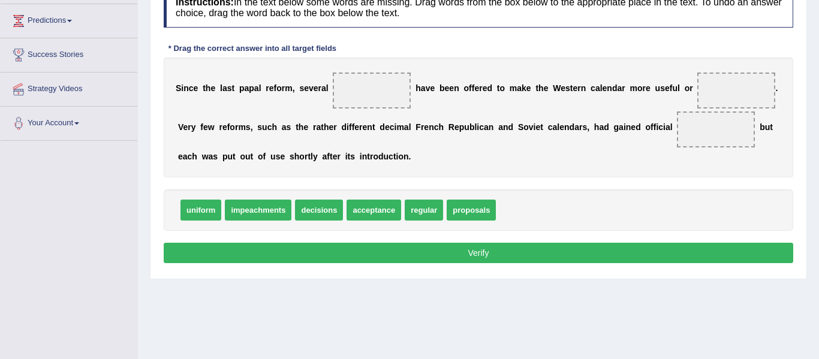
click at [444, 187] on div "Instructions: In the text below some words are missing. Drag words from the box…" at bounding box center [479, 126] width 636 height 291
drag, startPoint x: 444, startPoint y: 209, endPoint x: 410, endPoint y: 179, distance: 45.5
drag, startPoint x: 453, startPoint y: 209, endPoint x: 445, endPoint y: 199, distance: 13.2
drag, startPoint x: 468, startPoint y: 213, endPoint x: 477, endPoint y: 155, distance: 58.3
click at [477, 195] on span "proposals" at bounding box center [471, 205] width 49 height 21
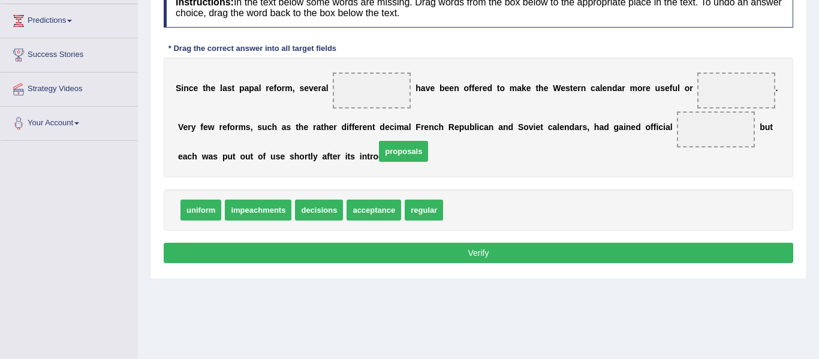
drag, startPoint x: 446, startPoint y: 214, endPoint x: 377, endPoint y: 154, distance: 90.9
click at [379, 154] on span "proposals" at bounding box center [403, 151] width 49 height 21
drag, startPoint x: 449, startPoint y: 216, endPoint x: 348, endPoint y: -38, distance: 273.5
drag, startPoint x: 444, startPoint y: 218, endPoint x: 336, endPoint y: 83, distance: 171.9
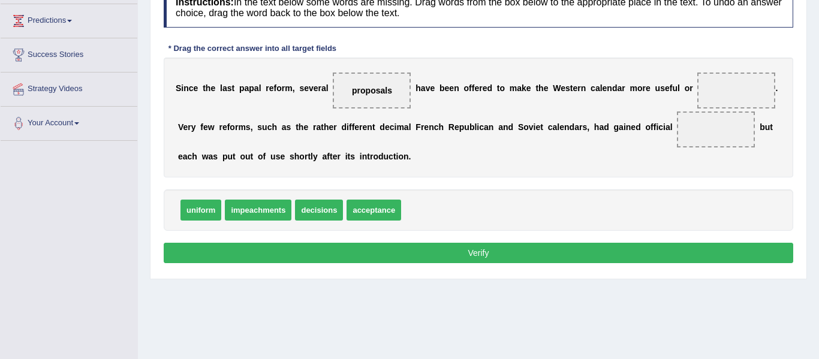
drag, startPoint x: 411, startPoint y: 214, endPoint x: 804, endPoint y: 62, distance: 421.3
click at [811, 62] on span "regular" at bounding box center [830, 51] width 38 height 21
drag, startPoint x: 403, startPoint y: 213, endPoint x: 741, endPoint y: 95, distance: 357.5
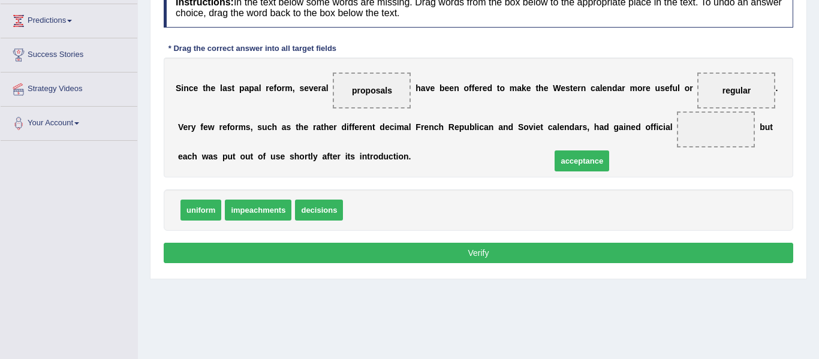
drag, startPoint x: 372, startPoint y: 211, endPoint x: 581, endPoint y: 162, distance: 214.4
click at [581, 162] on span "acceptance" at bounding box center [582, 161] width 55 height 21
drag, startPoint x: 369, startPoint y: 212, endPoint x: 616, endPoint y: 142, distance: 257.2
click at [476, 255] on button "Verify" at bounding box center [479, 253] width 630 height 20
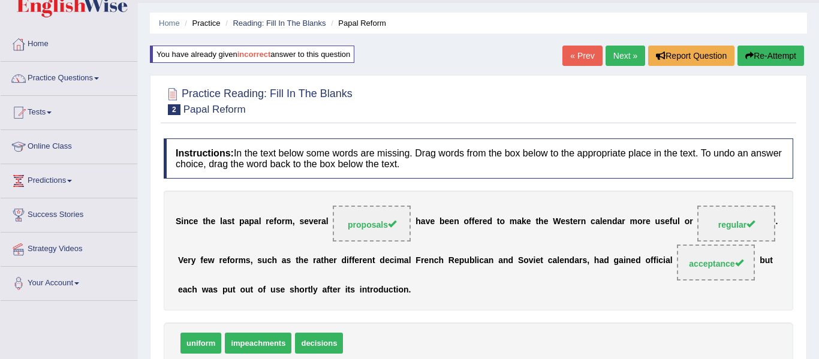
scroll to position [0, 0]
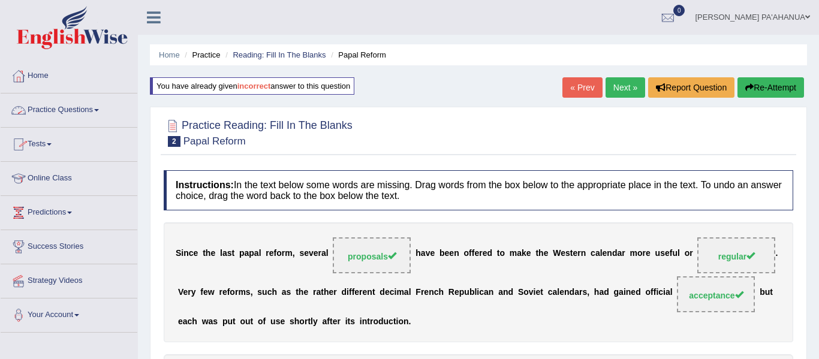
click at [66, 112] on link "Practice Questions" at bounding box center [69, 109] width 137 height 30
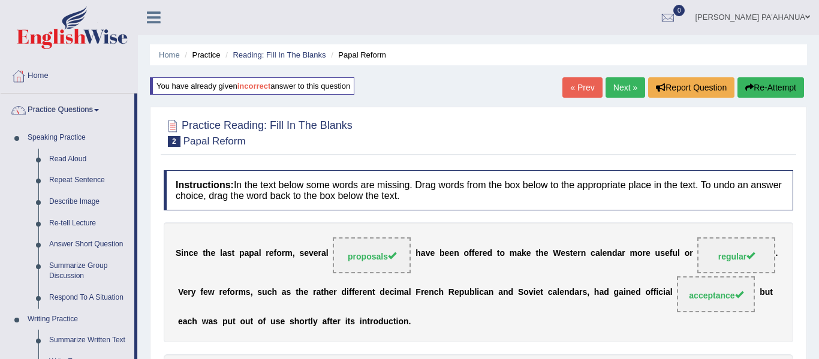
click at [144, 181] on div "Home Practice Reading: Fill In The Blanks Papal Reform You have already given i…" at bounding box center [478, 300] width 681 height 600
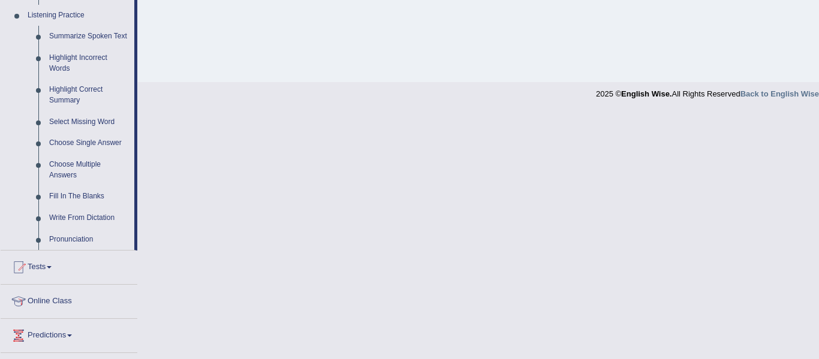
scroll to position [528, 0]
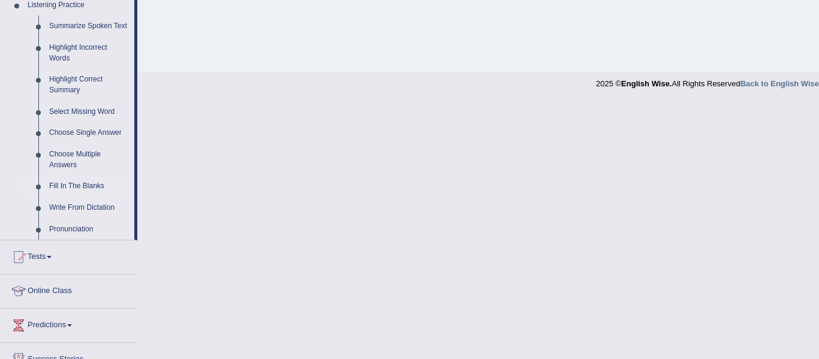
click at [97, 185] on link "Fill In The Blanks" at bounding box center [89, 187] width 91 height 22
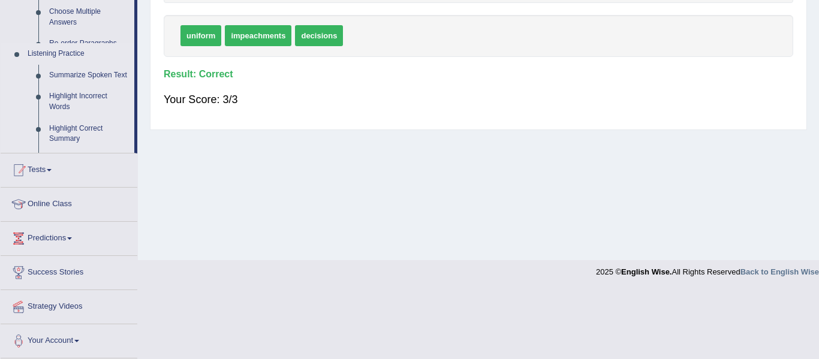
scroll to position [191, 0]
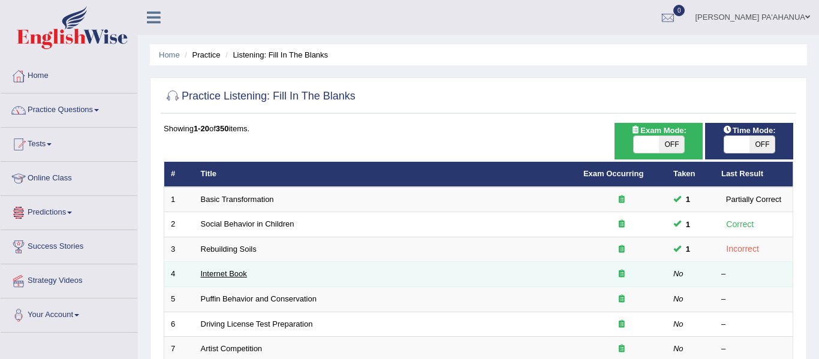
click at [232, 277] on link "Internet Book" at bounding box center [224, 273] width 46 height 9
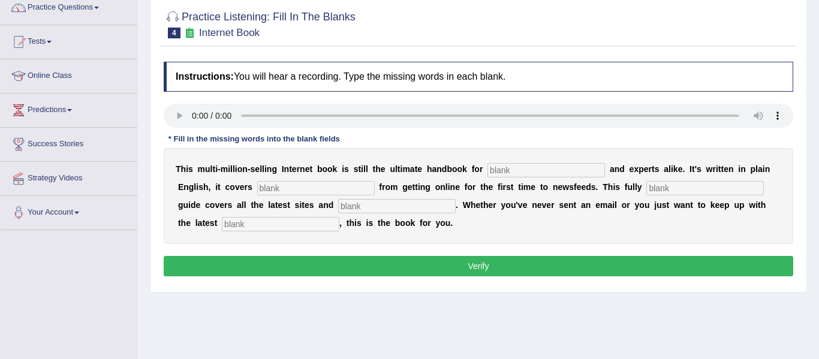
scroll to position [144, 0]
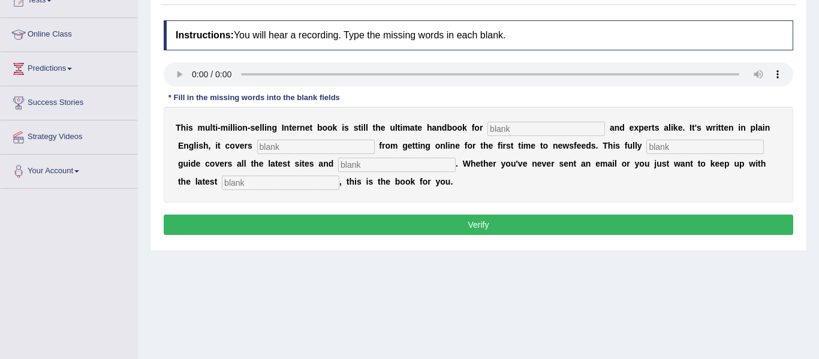
click at [494, 133] on input "text" at bounding box center [547, 129] width 118 height 14
type input "noves"
click at [257, 147] on input "text" at bounding box center [316, 147] width 118 height 14
type input "everything"
click at [646, 150] on input "text" at bounding box center [705, 147] width 118 height 14
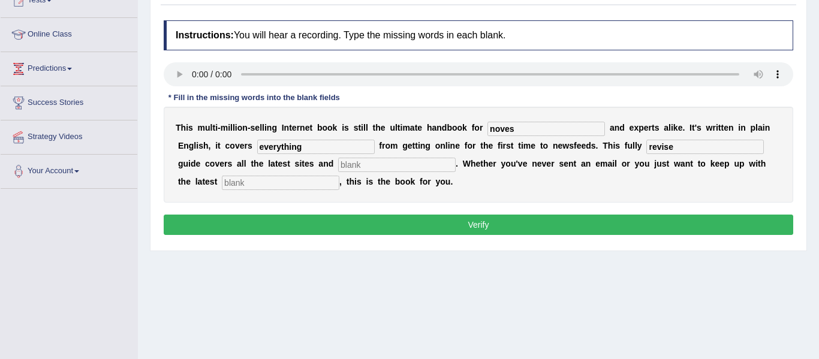
type input "revise"
click at [338, 167] on input "text" at bounding box center [397, 165] width 118 height 14
click at [500, 133] on input "noves" at bounding box center [547, 129] width 118 height 14
type input "novels"
click at [646, 152] on input "revise" at bounding box center [705, 147] width 118 height 14
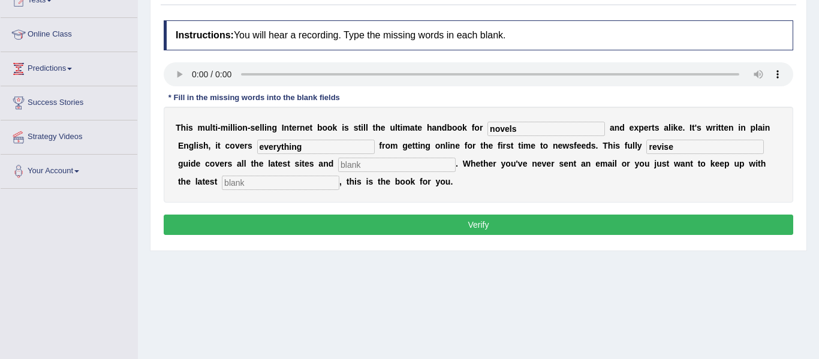
click at [338, 169] on input "text" at bounding box center [397, 165] width 118 height 14
type input "crazies"
click at [267, 183] on input "text" at bounding box center [281, 183] width 118 height 14
type input "development"
click at [479, 229] on button "Verify" at bounding box center [479, 225] width 630 height 20
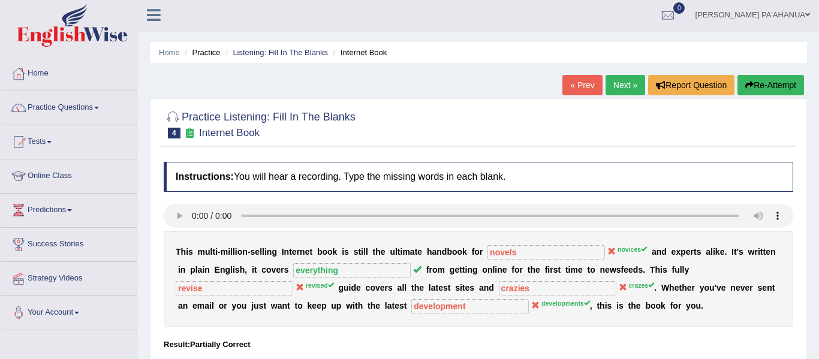
scroll to position [0, 0]
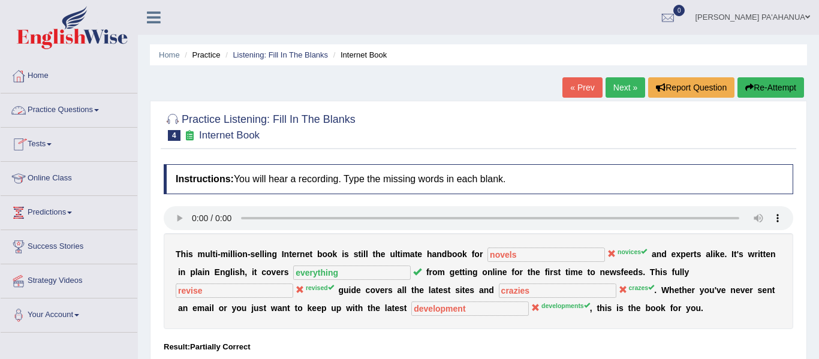
click at [77, 112] on link "Practice Questions" at bounding box center [69, 109] width 137 height 30
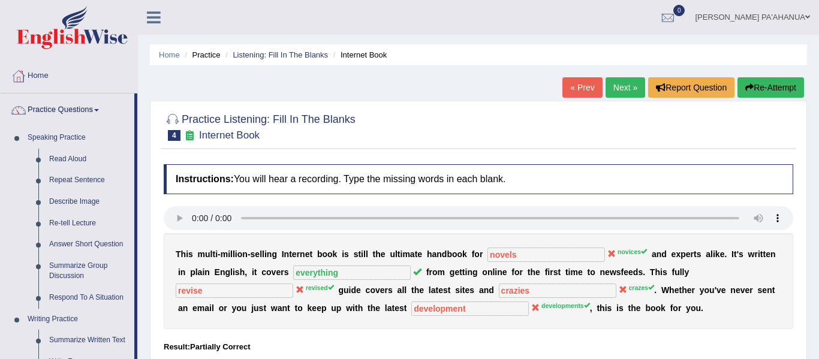
click at [146, 241] on div "Home Practice Listening: Fill In The Blanks Internet Book « Prev Next » Report …" at bounding box center [478, 300] width 681 height 600
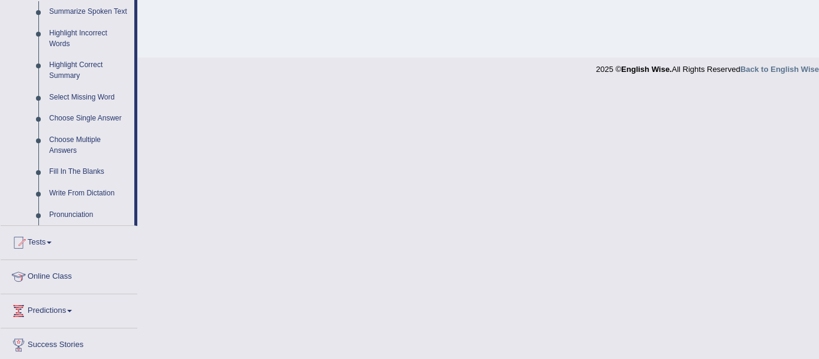
scroll to position [552, 0]
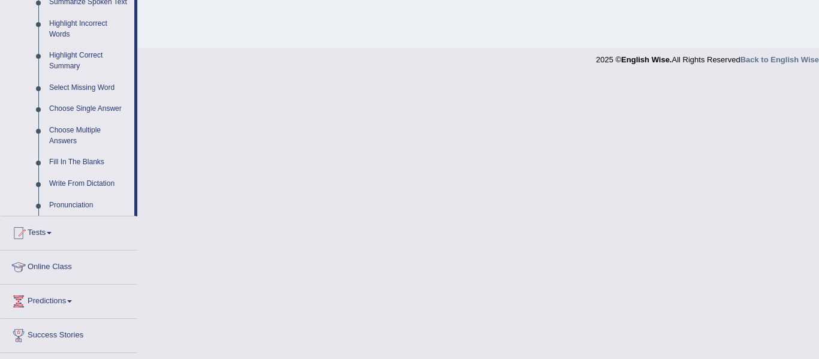
click at [94, 166] on link "Fill In The Blanks" at bounding box center [89, 163] width 91 height 22
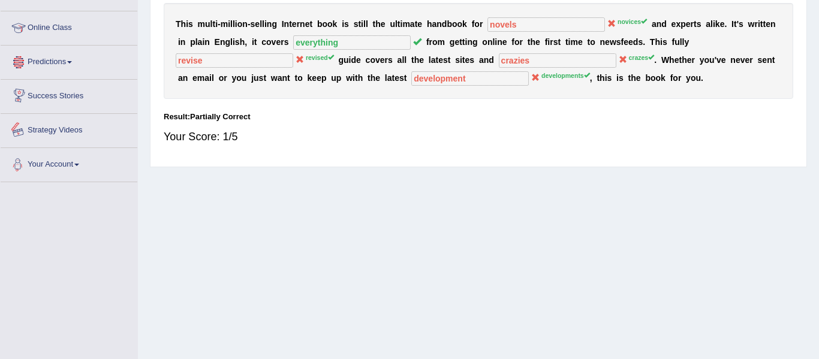
scroll to position [534, 0]
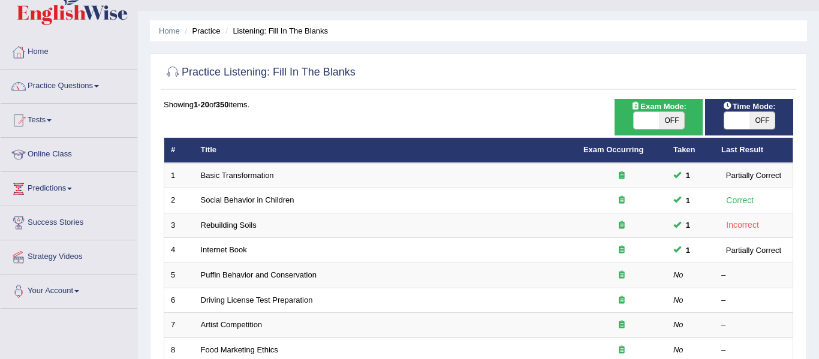
scroll to position [72, 0]
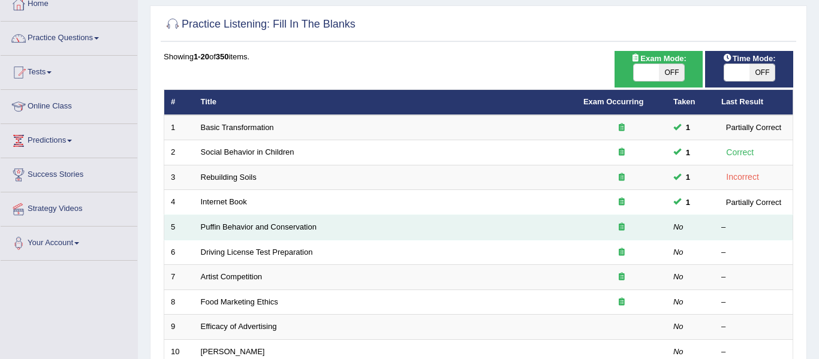
click at [234, 232] on td "Puffin Behavior and Conservation" at bounding box center [385, 227] width 383 height 25
click at [251, 224] on link "Puffin Behavior and Conservation" at bounding box center [259, 226] width 116 height 9
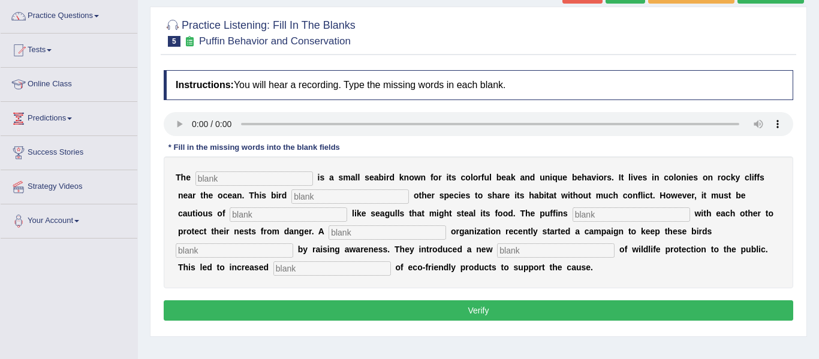
scroll to position [120, 0]
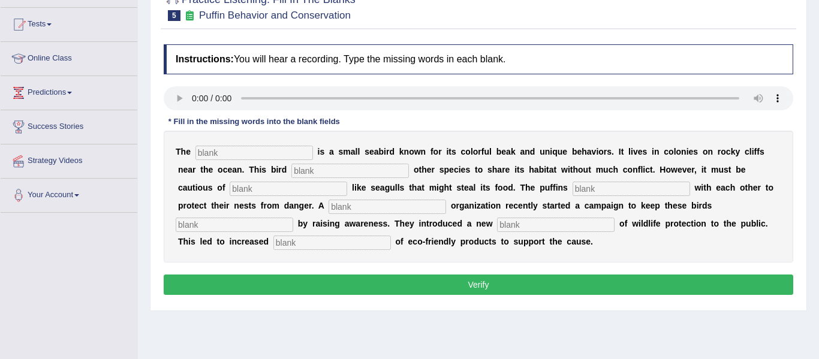
click at [213, 156] on input "text" at bounding box center [254, 153] width 118 height 14
type input "buffen"
click at [291, 173] on input "text" at bounding box center [350, 171] width 118 height 14
type input "allows"
click at [254, 194] on input "text" at bounding box center [289, 189] width 118 height 14
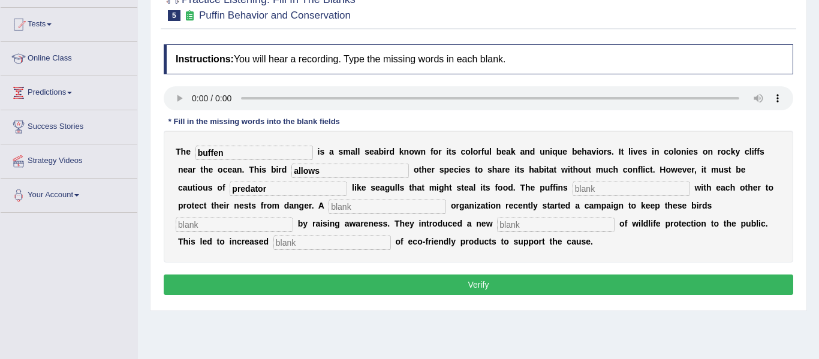
type input "predator"
click at [573, 189] on input "text" at bounding box center [632, 189] width 118 height 14
click at [573, 190] on input "protect" at bounding box center [632, 189] width 118 height 14
type input "p"
type input "cooperatte"
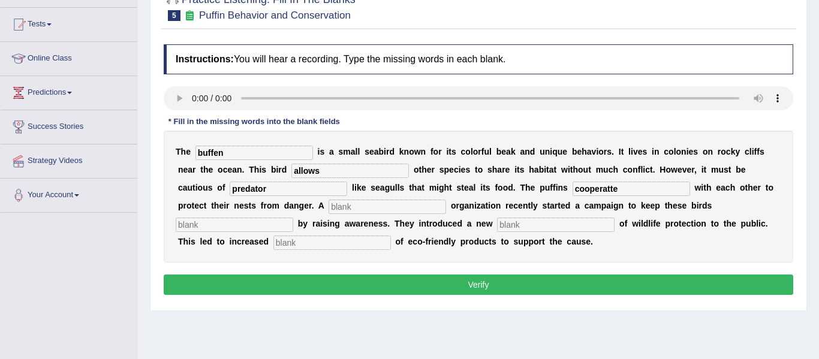
click at [493, 221] on b at bounding box center [495, 224] width 5 height 10
click at [329, 209] on input "text" at bounding box center [388, 207] width 118 height 14
type input "cooperate"
click at [497, 228] on input "text" at bounding box center [556, 225] width 118 height 14
click at [573, 189] on input "cooperatte" at bounding box center [632, 189] width 118 height 14
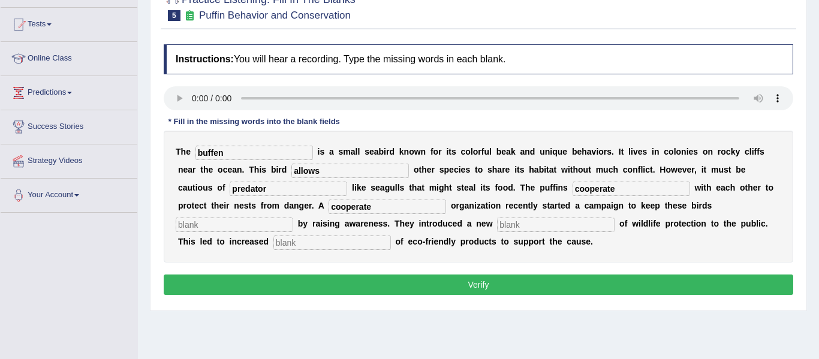
type input "cooperate"
click at [293, 218] on input "text" at bounding box center [235, 225] width 118 height 14
type input "safe"
click at [497, 225] on input "text" at bounding box center [556, 225] width 118 height 14
type input "conception"
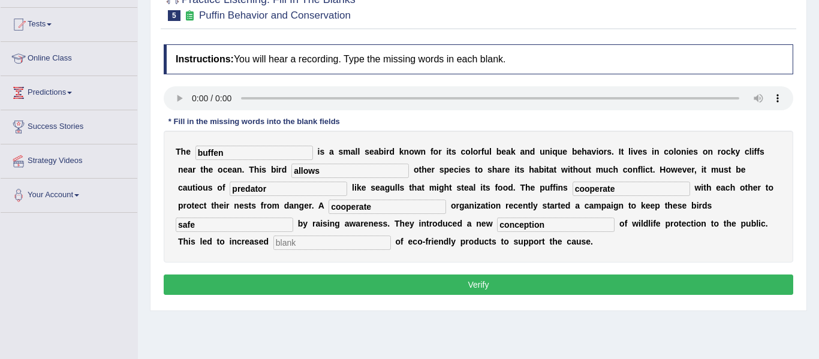
click at [278, 248] on input "text" at bounding box center [332, 243] width 118 height 14
type input "friendly"
click at [489, 283] on button "Verify" at bounding box center [479, 285] width 630 height 20
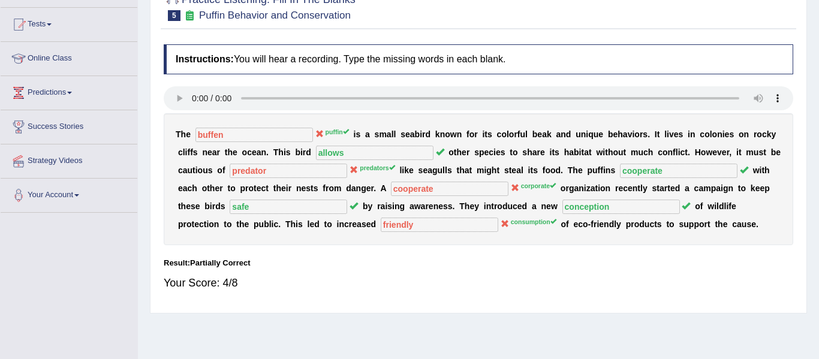
click at [70, 62] on link "Online Class" at bounding box center [69, 57] width 137 height 30
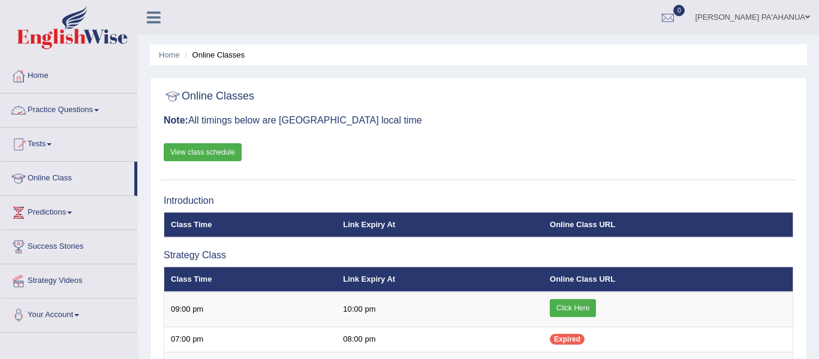
click at [67, 107] on link "Practice Questions" at bounding box center [69, 109] width 137 height 30
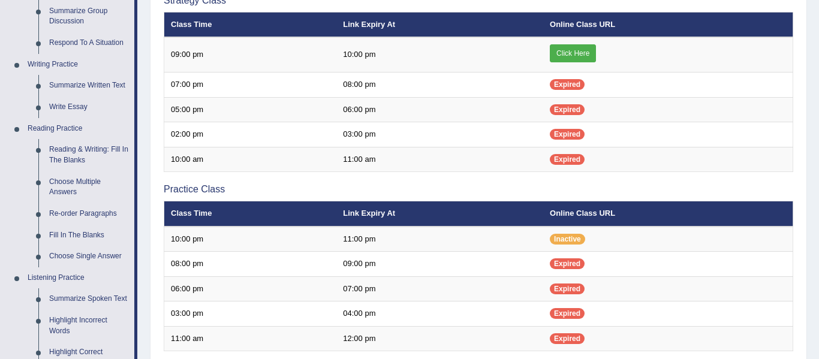
scroll to position [231, 0]
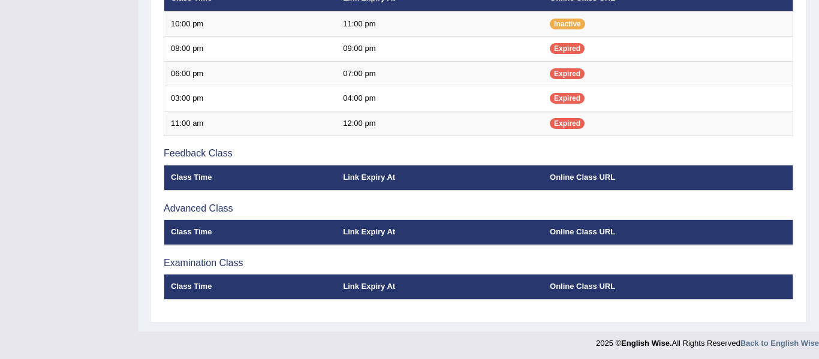
scroll to position [471, 0]
